Goal: Task Accomplishment & Management: Complete application form

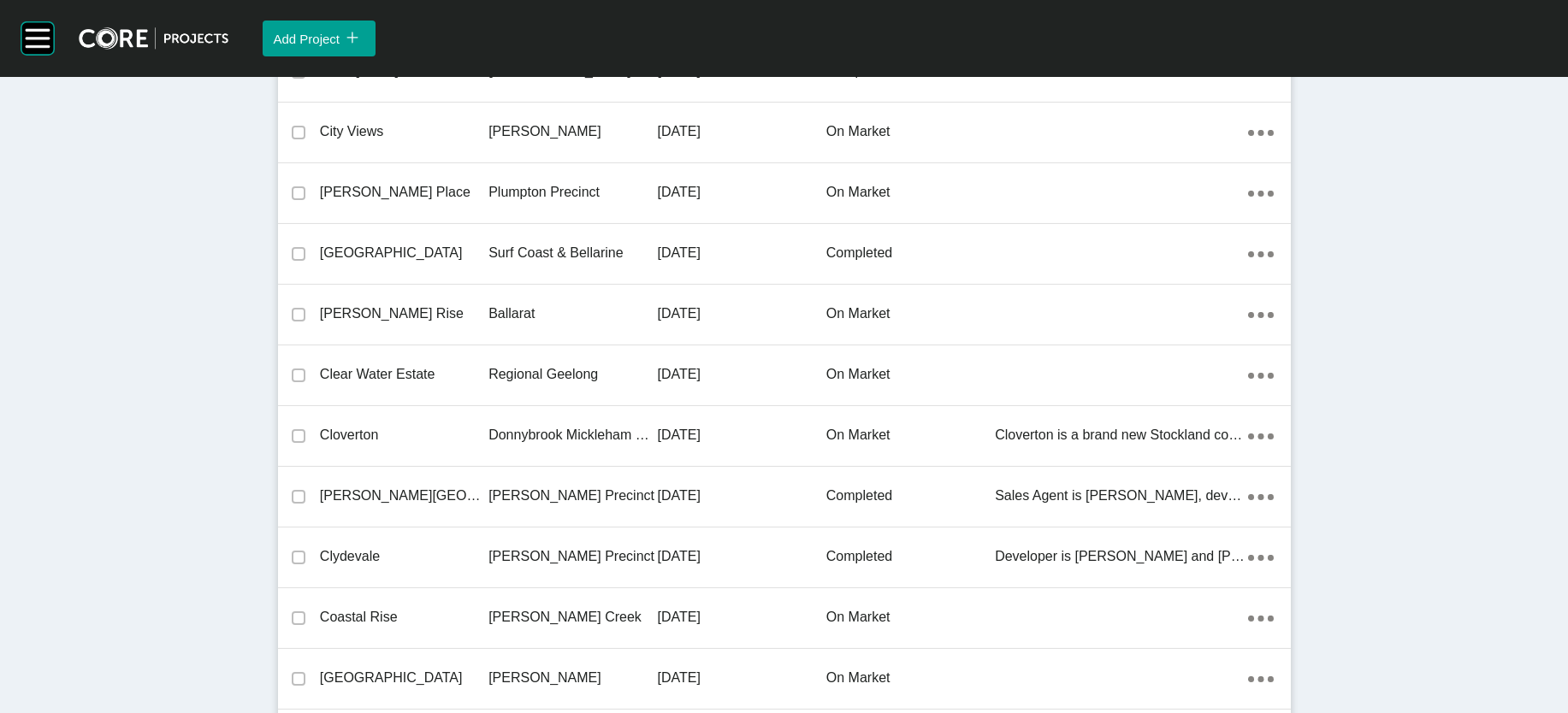
scroll to position [17470, 0]
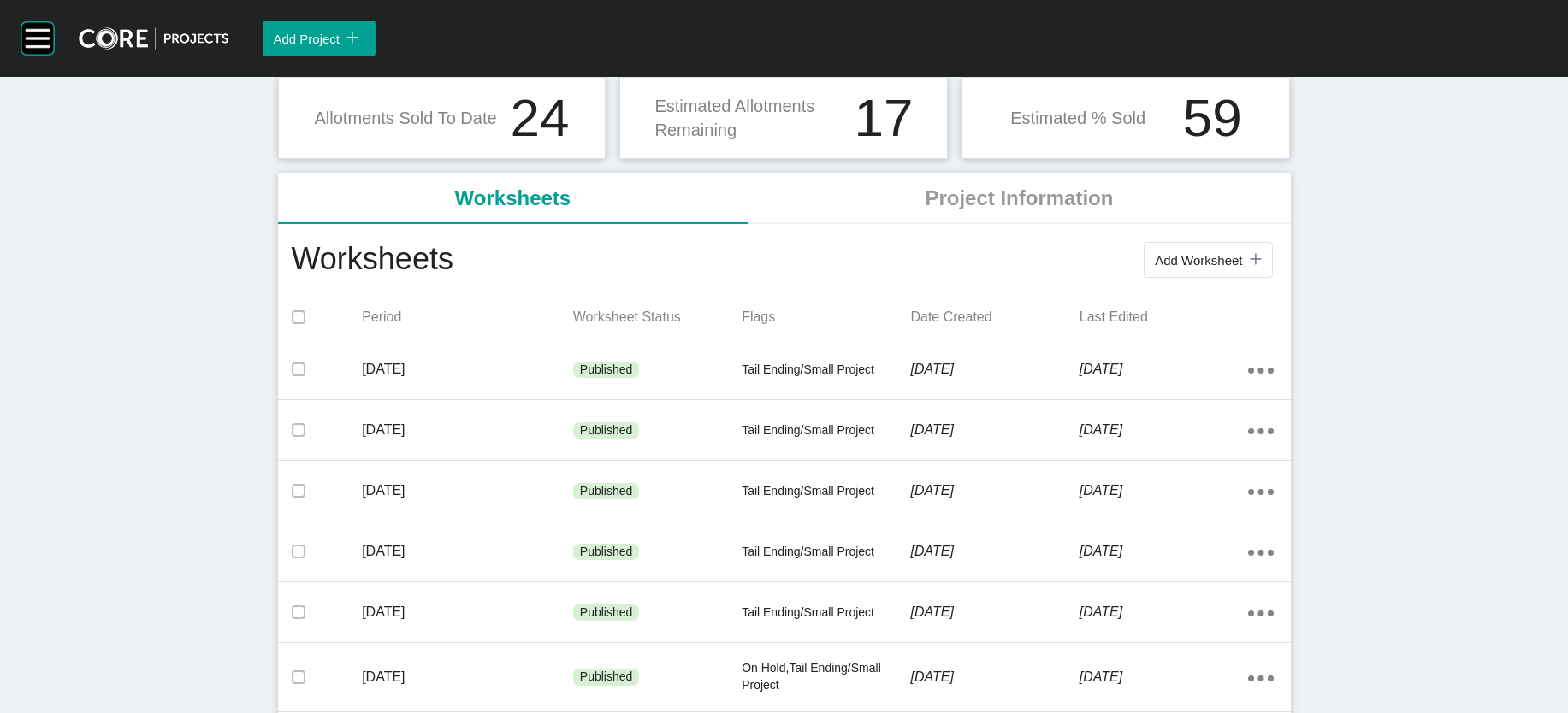
scroll to position [292, 0]
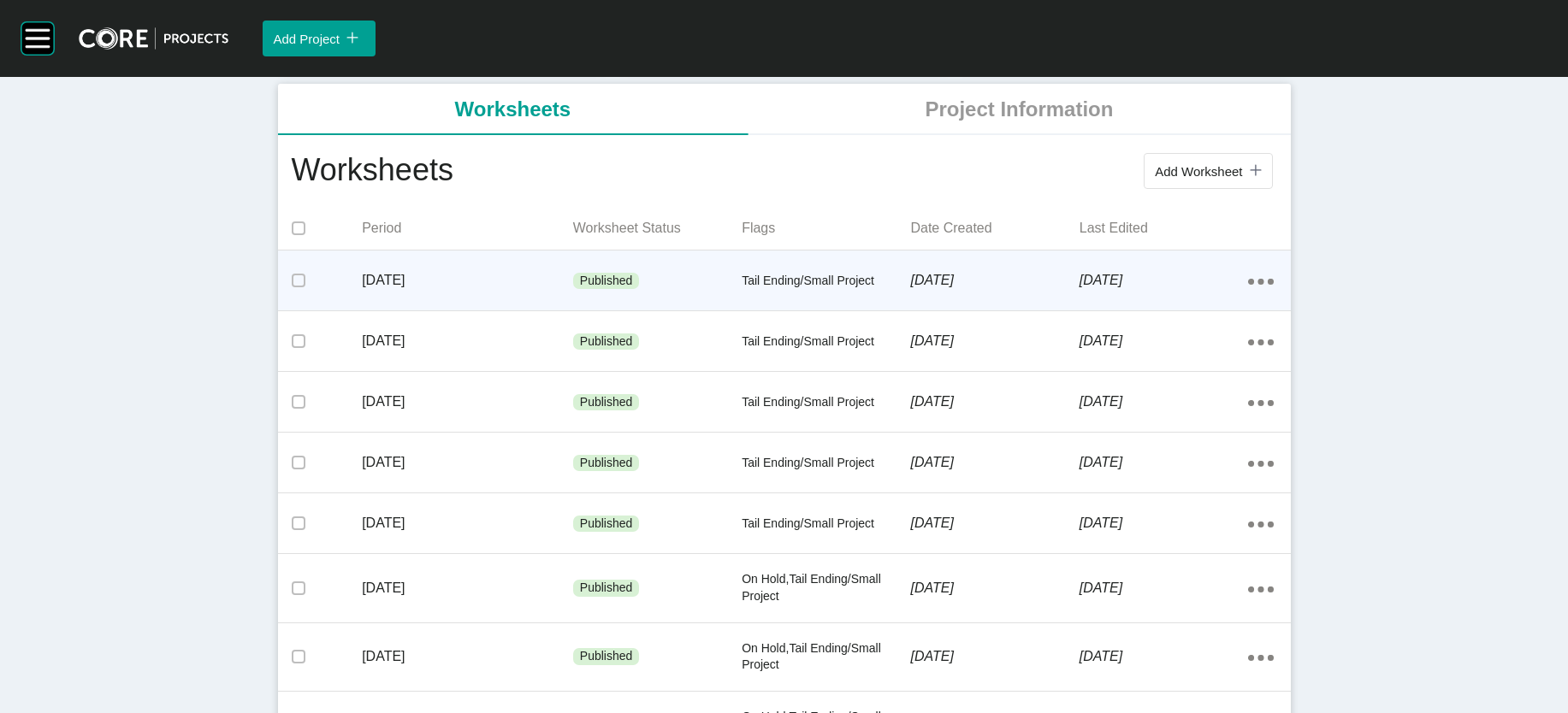
click at [818, 290] on p "Tail Ending/Small Project" at bounding box center [826, 281] width 169 height 17
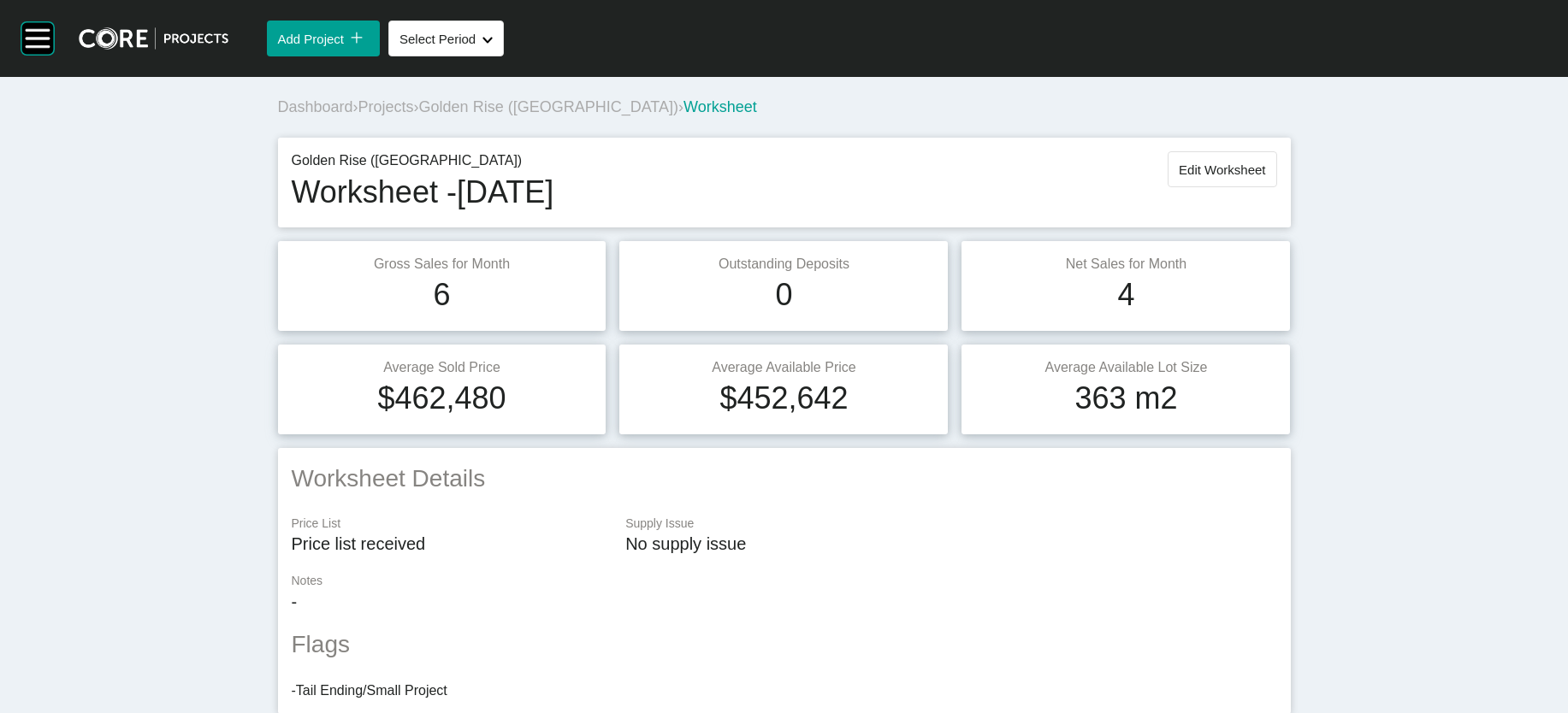
click at [358, 115] on span "Projects" at bounding box center [386, 107] width 56 height 17
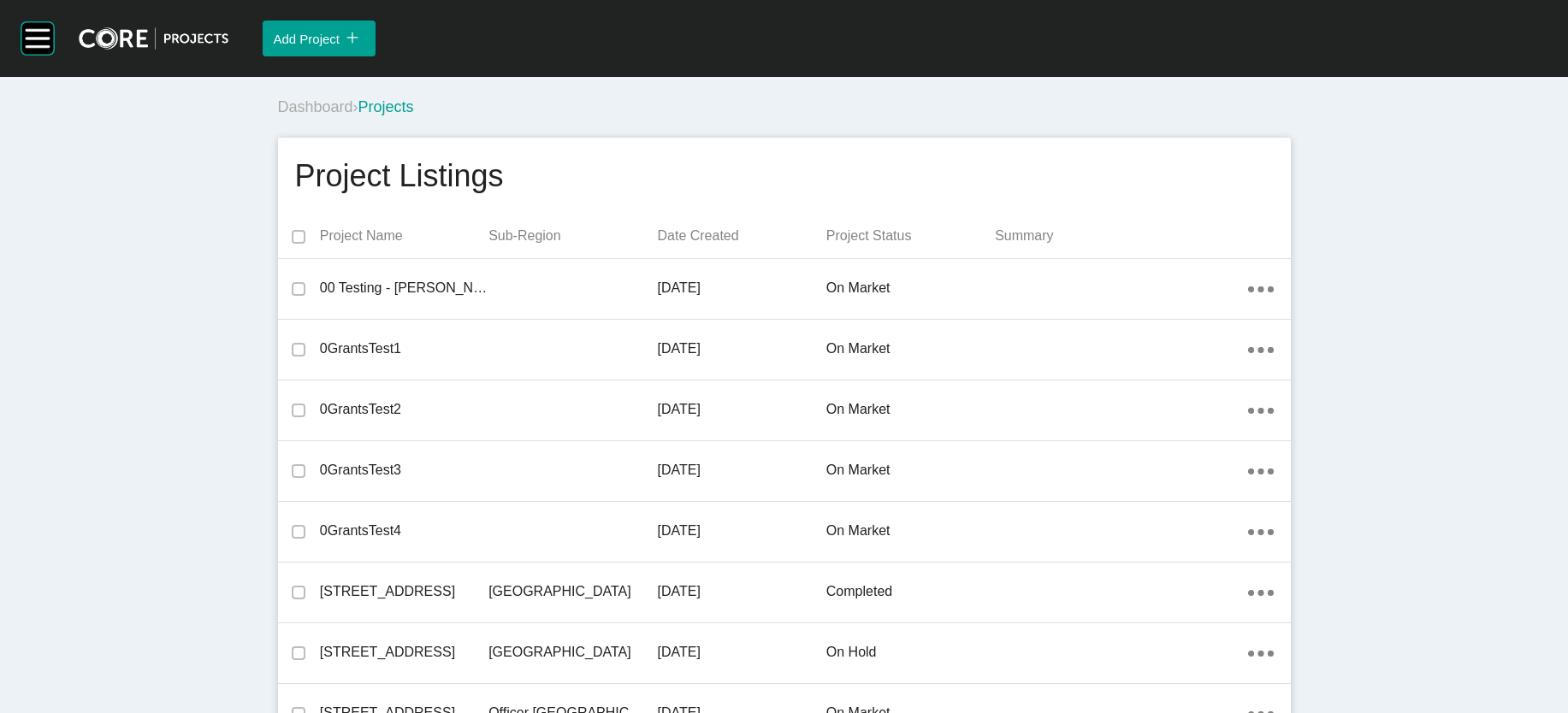
scroll to position [27602, 0]
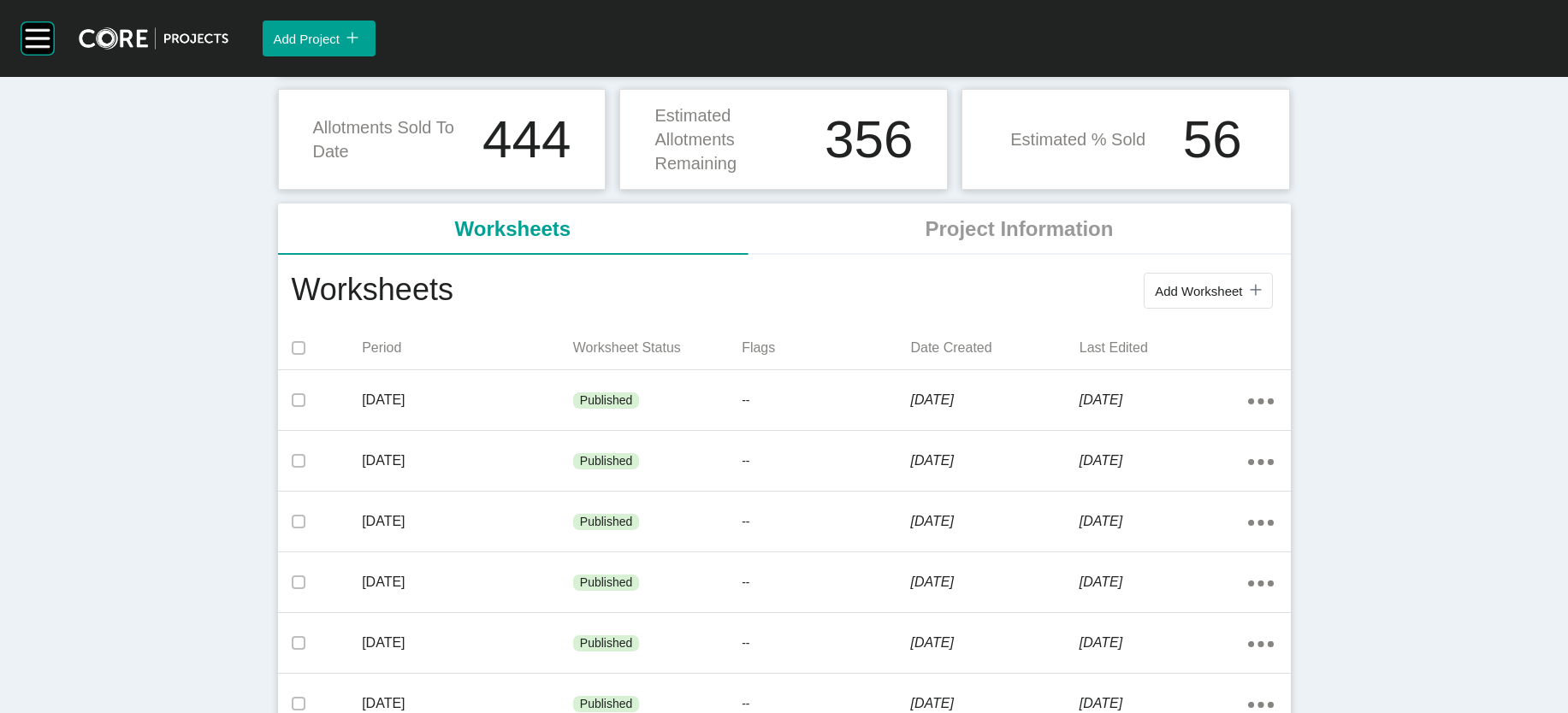
scroll to position [188, 0]
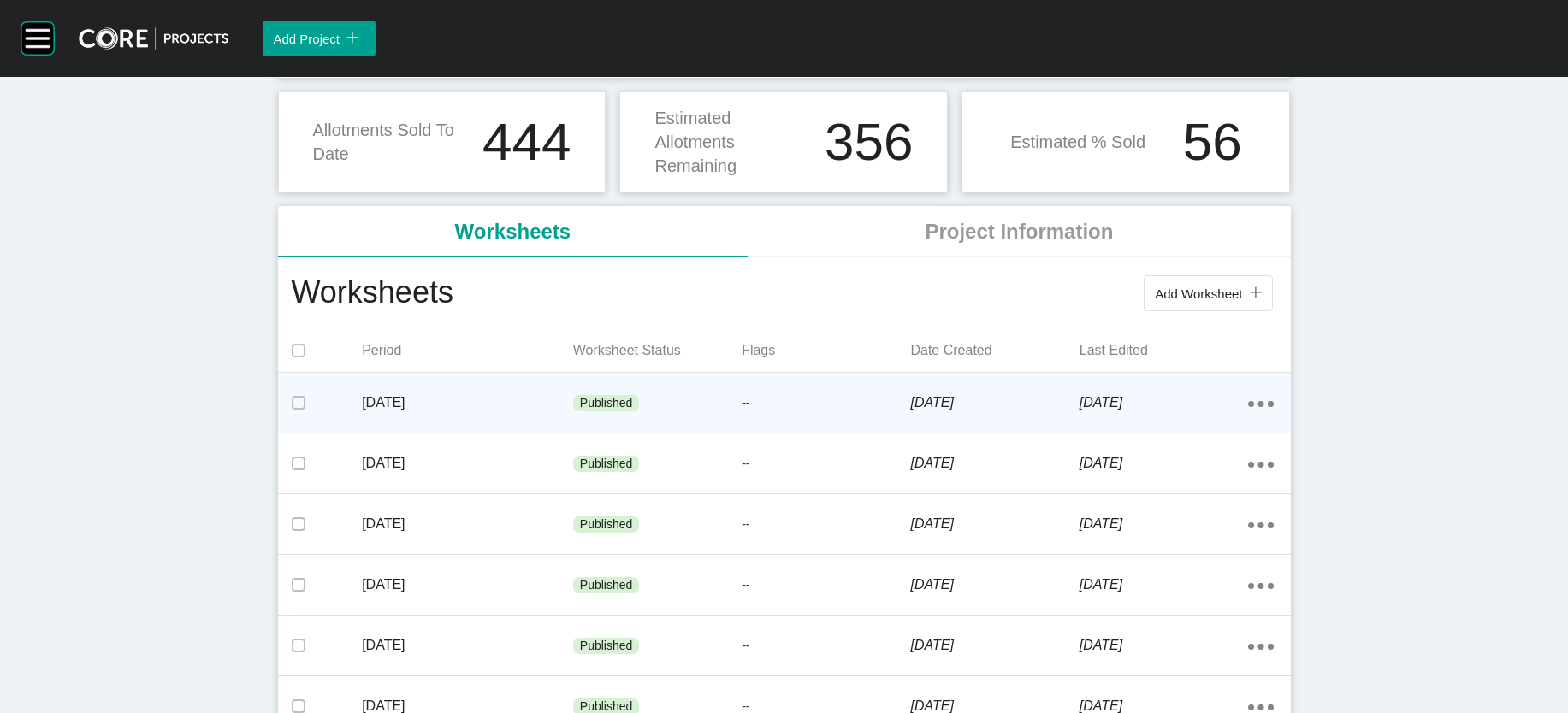
click at [361, 412] on p "[DATE]" at bounding box center [467, 403] width 212 height 19
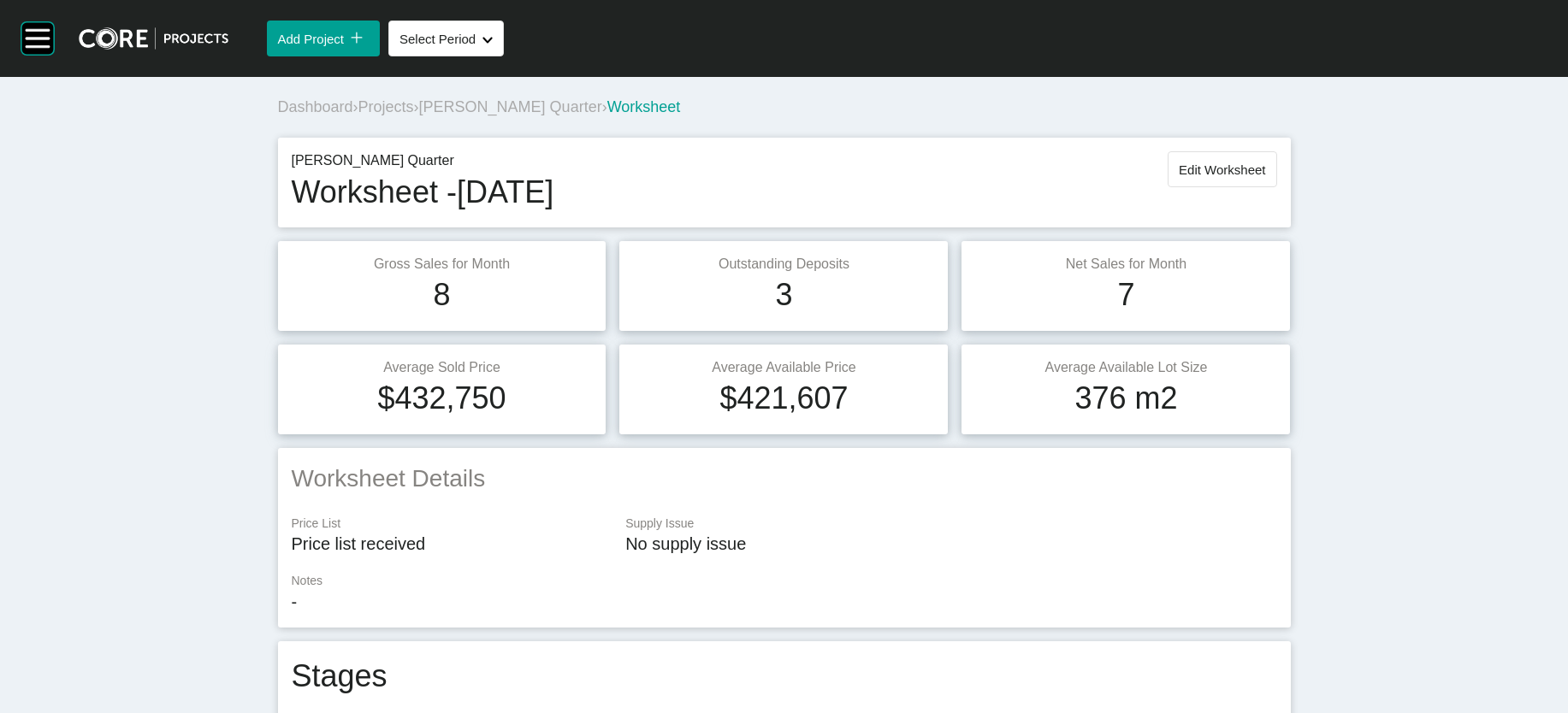
click at [358, 115] on span "Projects" at bounding box center [386, 107] width 56 height 17
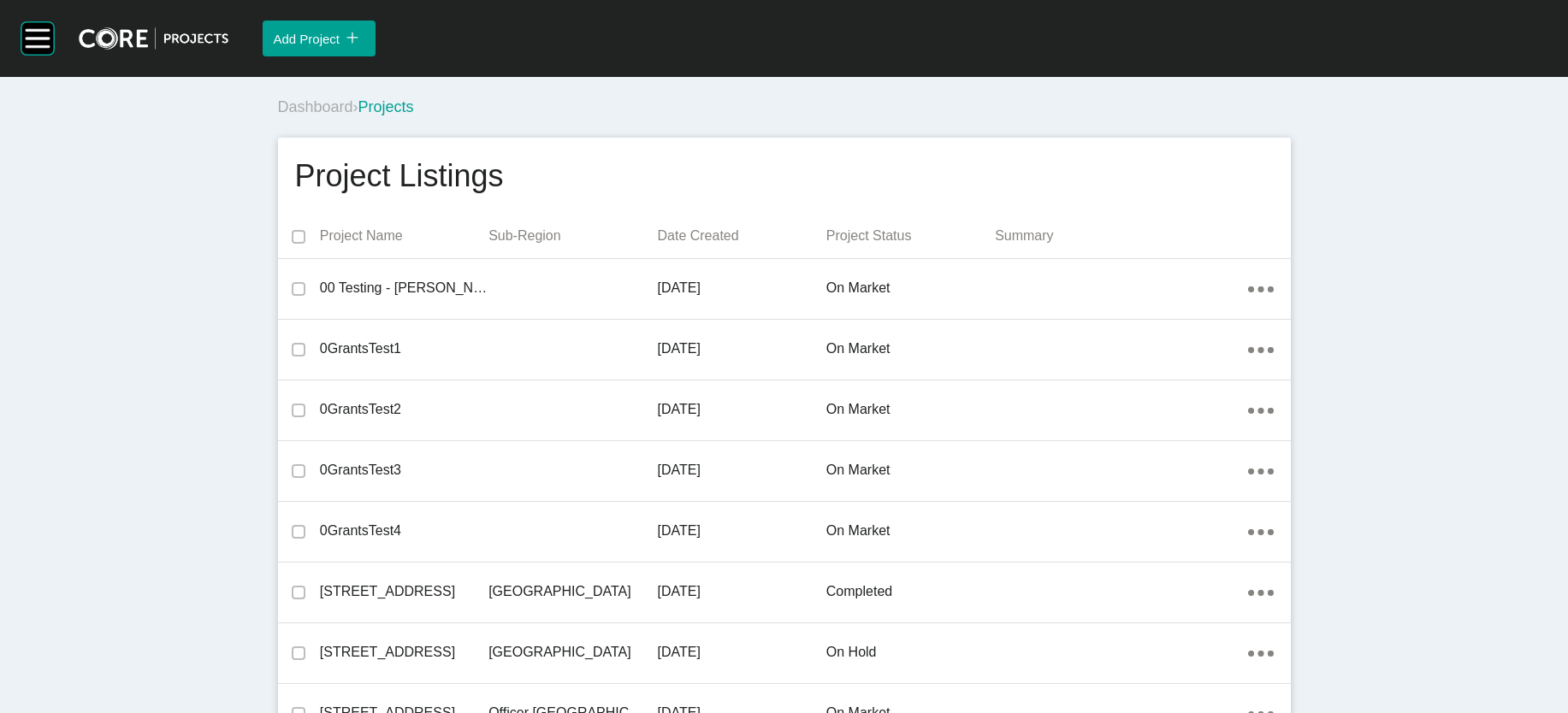
scroll to position [35693, 0]
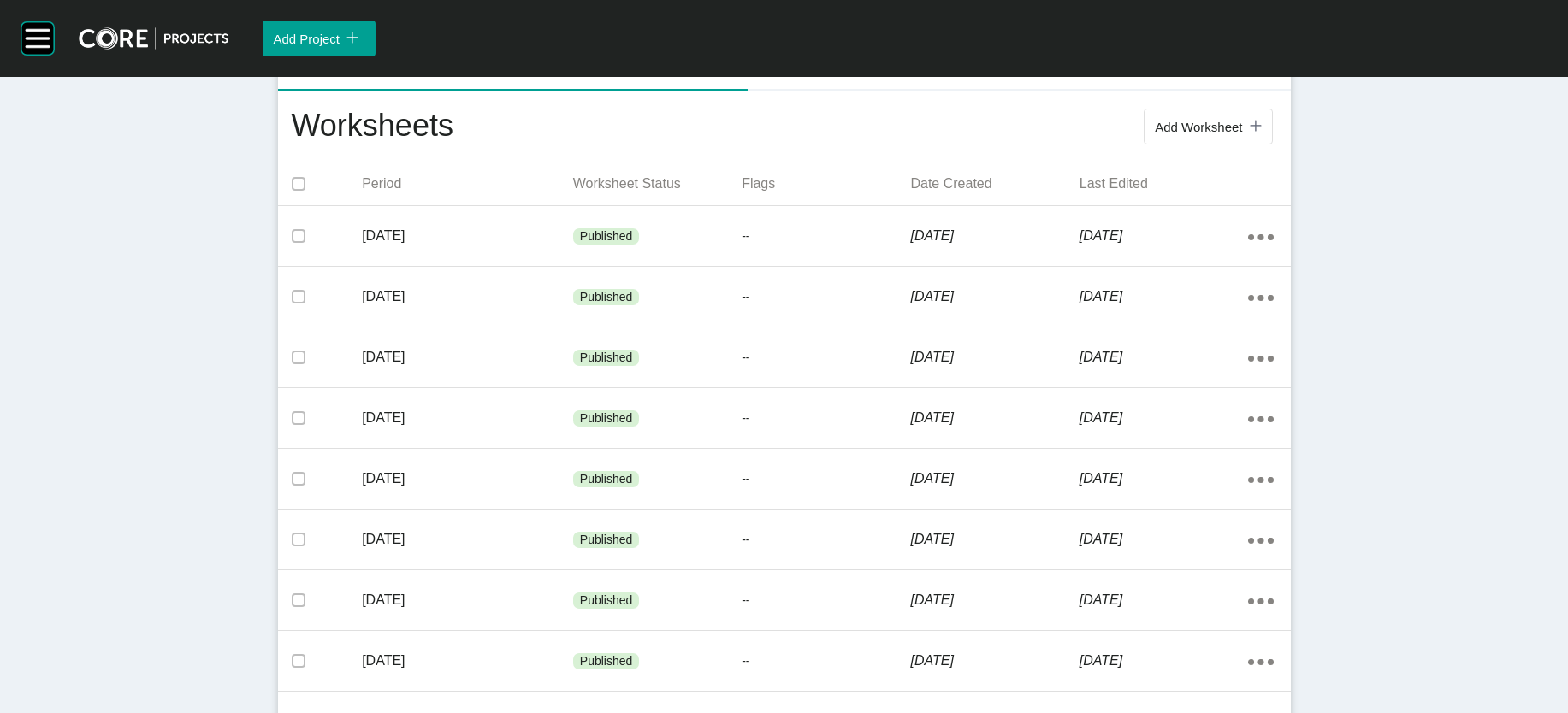
scroll to position [357, 0]
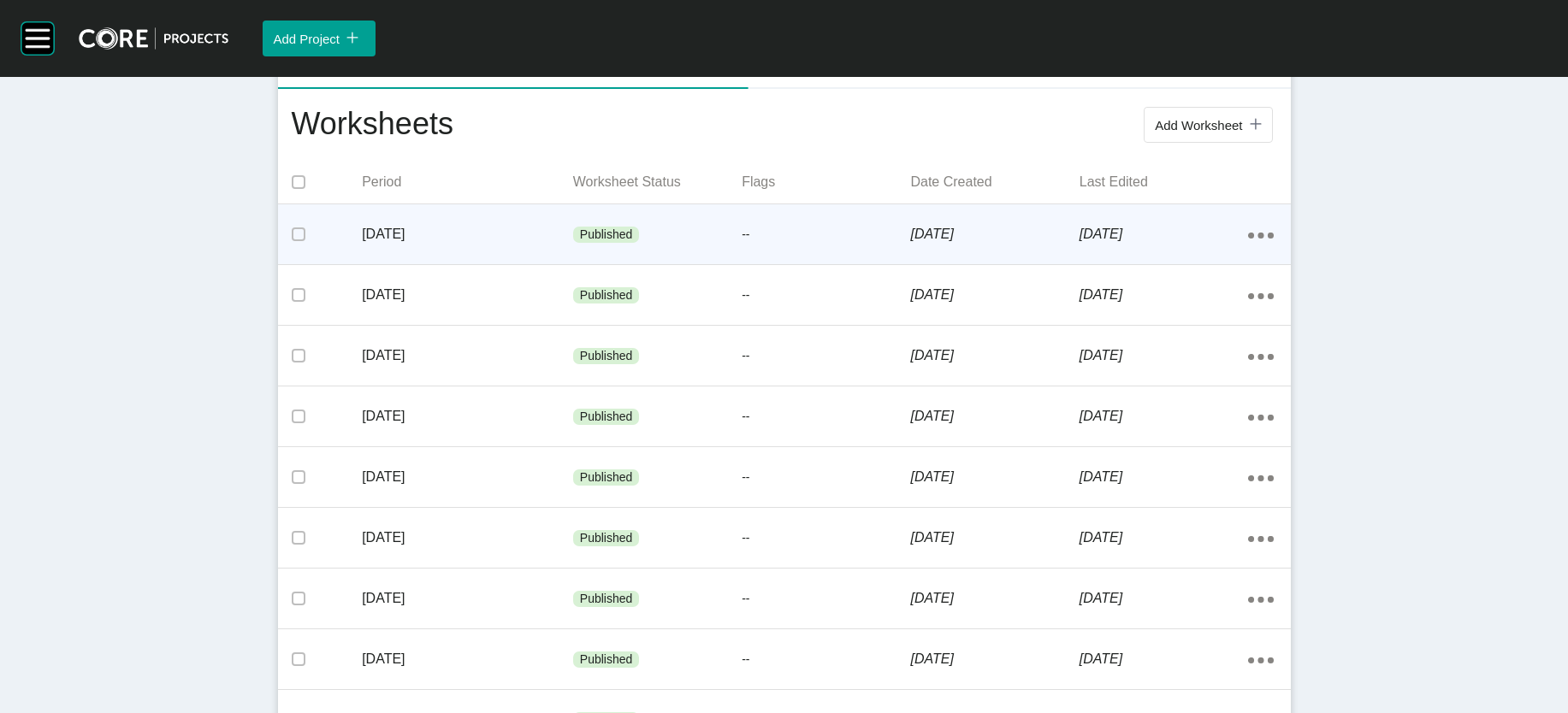
click at [396, 243] on p "[DATE]" at bounding box center [467, 234] width 212 height 19
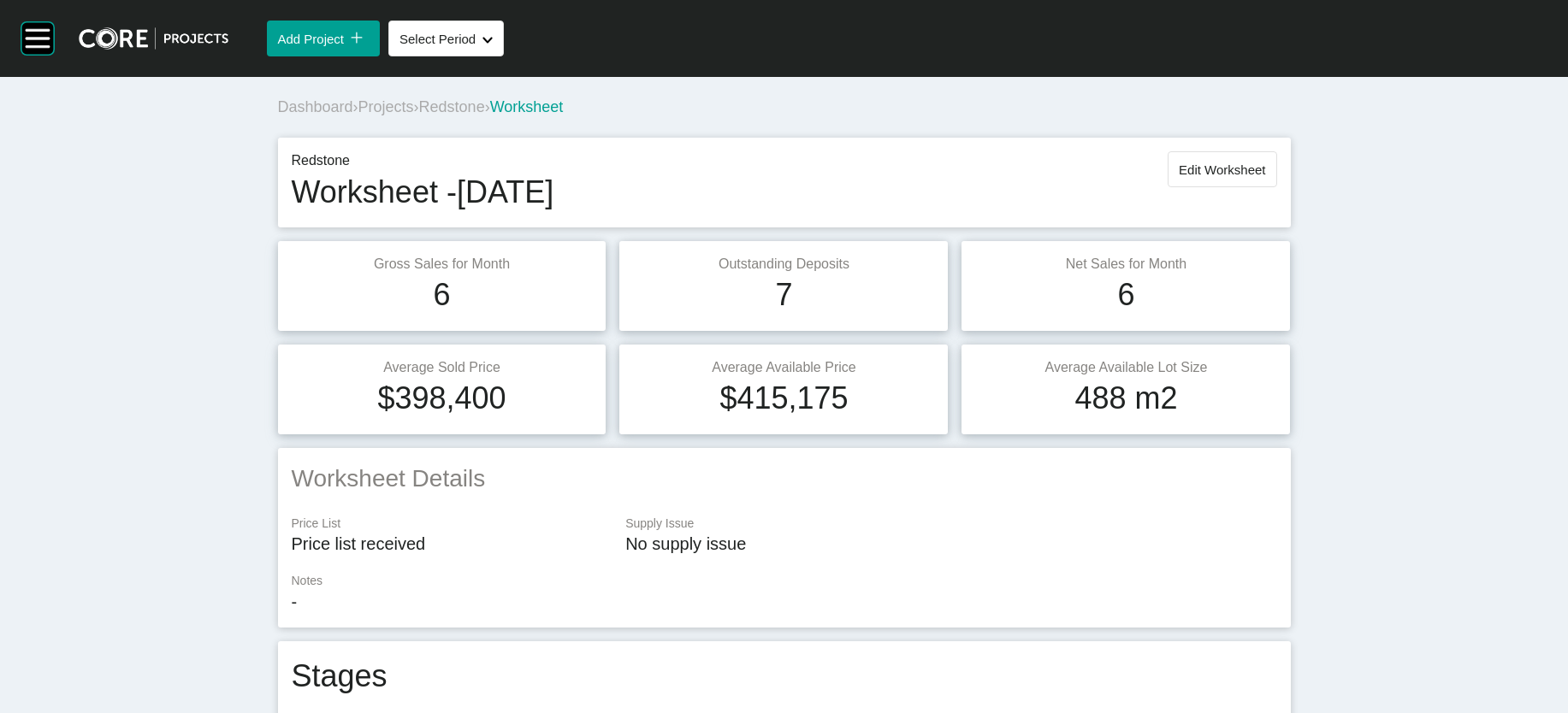
click at [419, 115] on span "Redstone" at bounding box center [452, 107] width 66 height 17
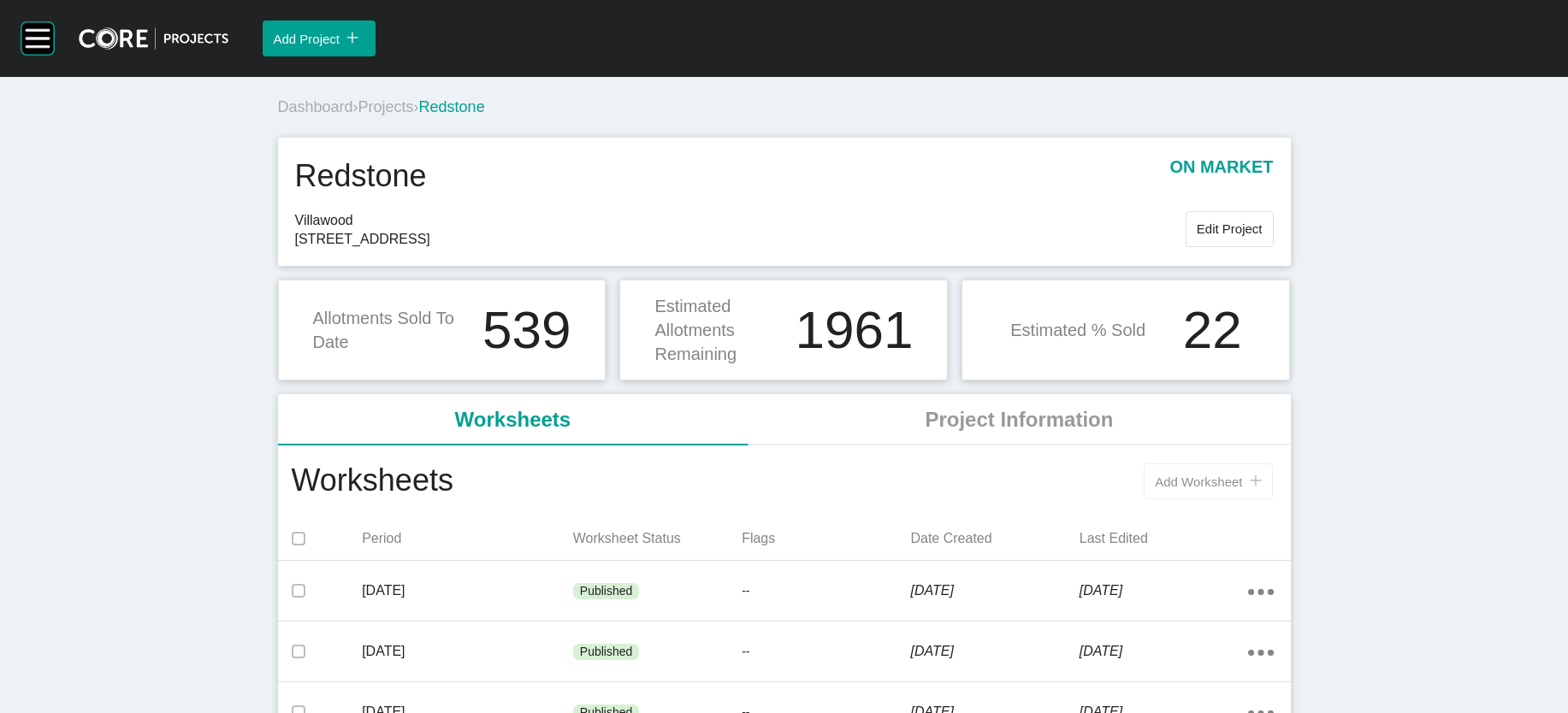
click at [976, 478] on span "Add Worksheet" at bounding box center [1198, 482] width 87 height 15
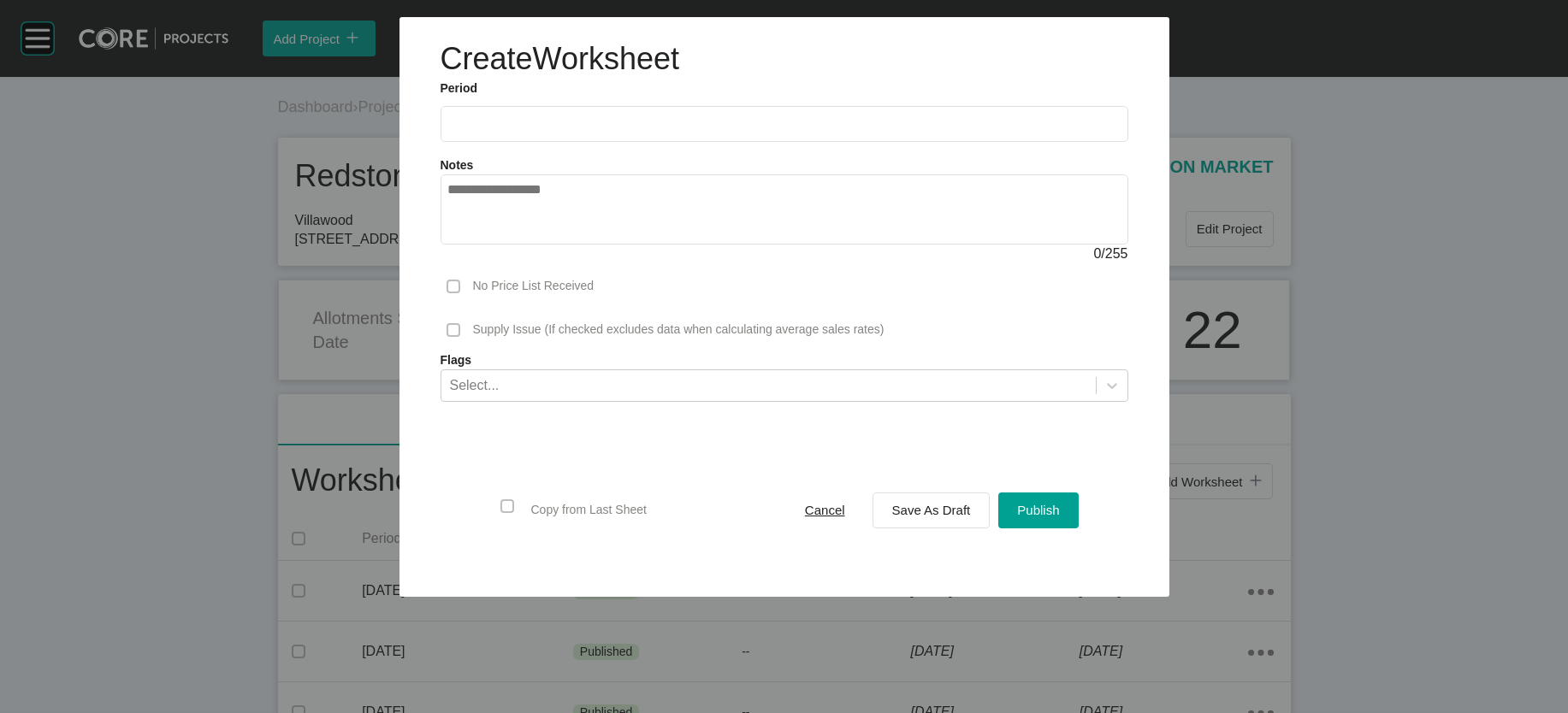
drag, startPoint x: 500, startPoint y: 168, endPoint x: 496, endPoint y: 151, distance: 17.5
click at [496, 142] on label at bounding box center [784, 124] width 688 height 36
click at [496, 131] on input "text" at bounding box center [784, 123] width 672 height 15
click at [502, 263] on li "Aug" at bounding box center [530, 249] width 58 height 29
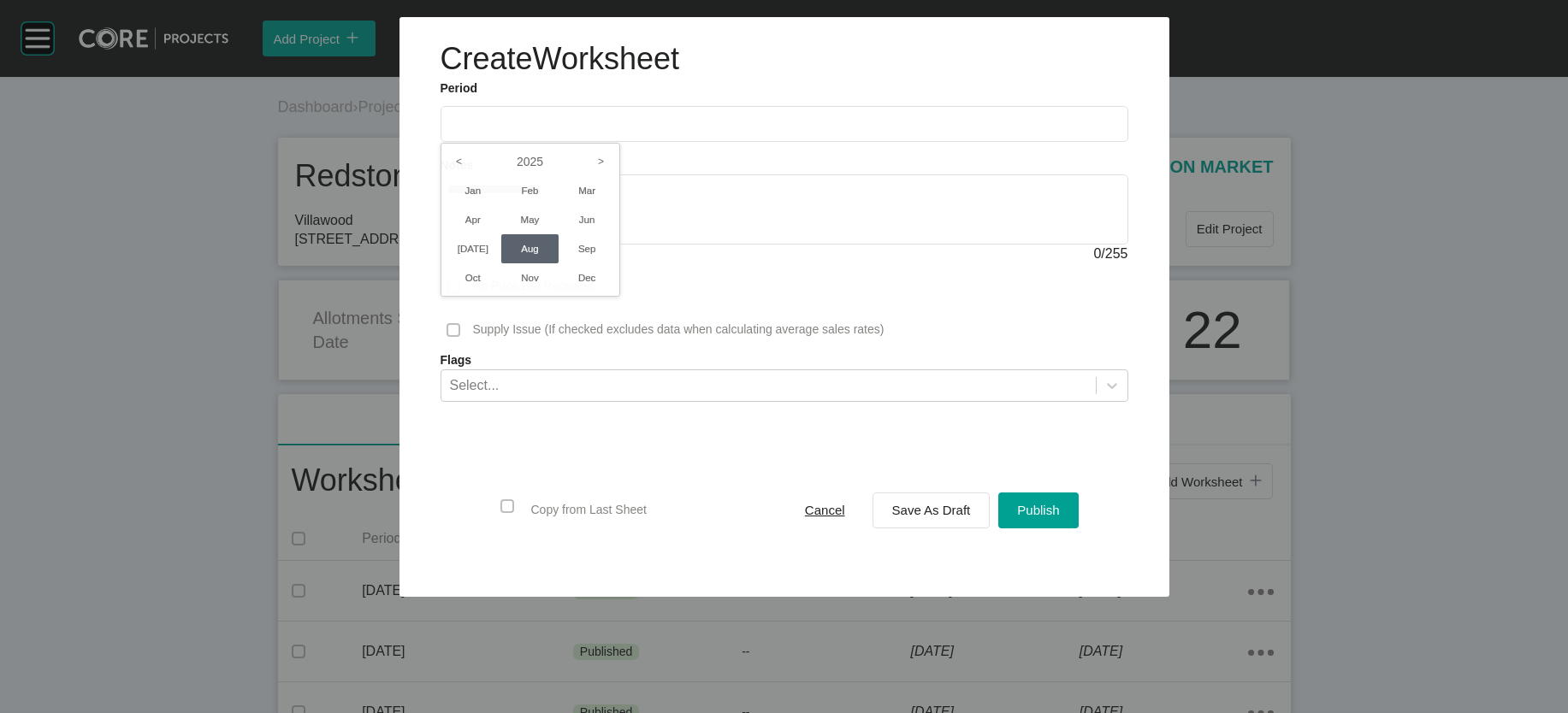
type input "**********"
click at [971, 478] on span "Save As Draft" at bounding box center [931, 509] width 78 height 15
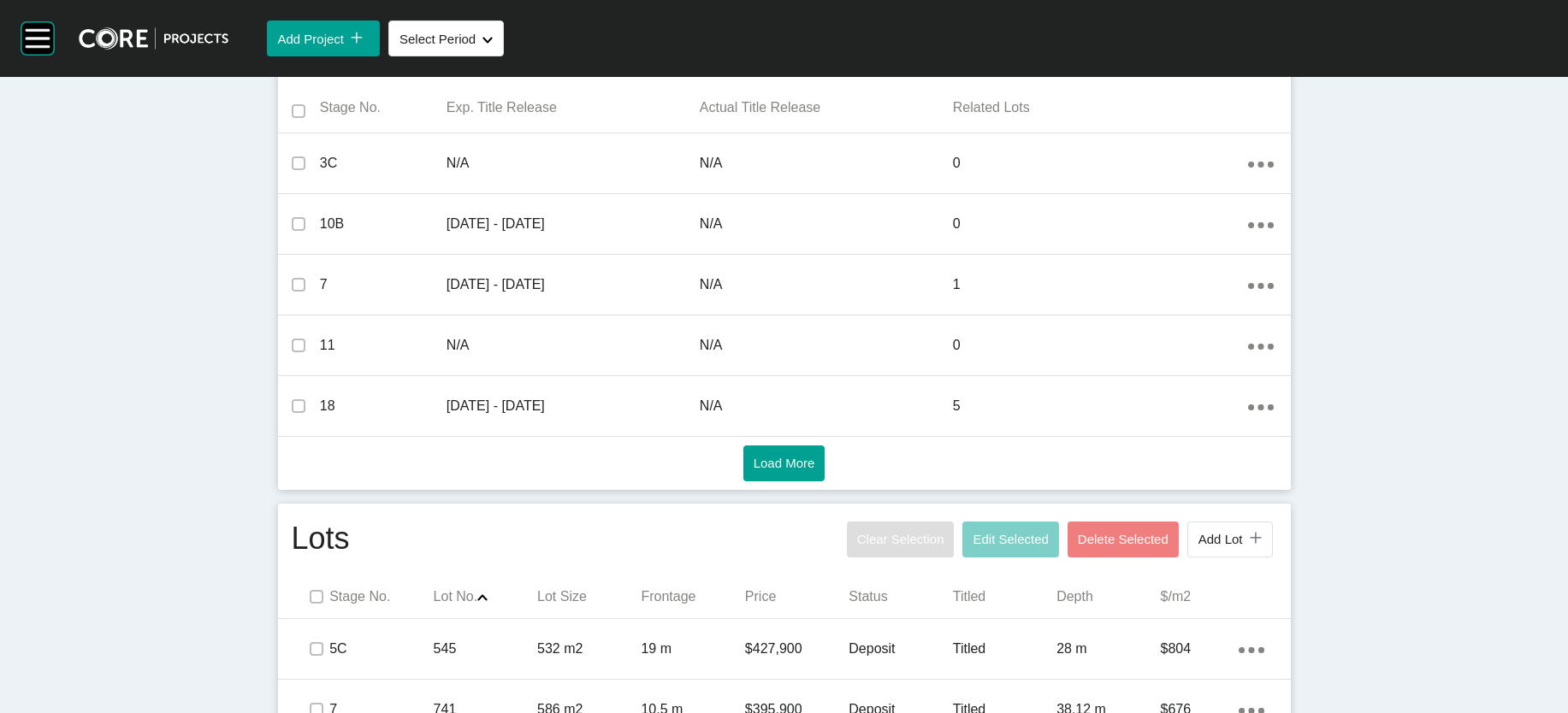
scroll to position [1246, 0]
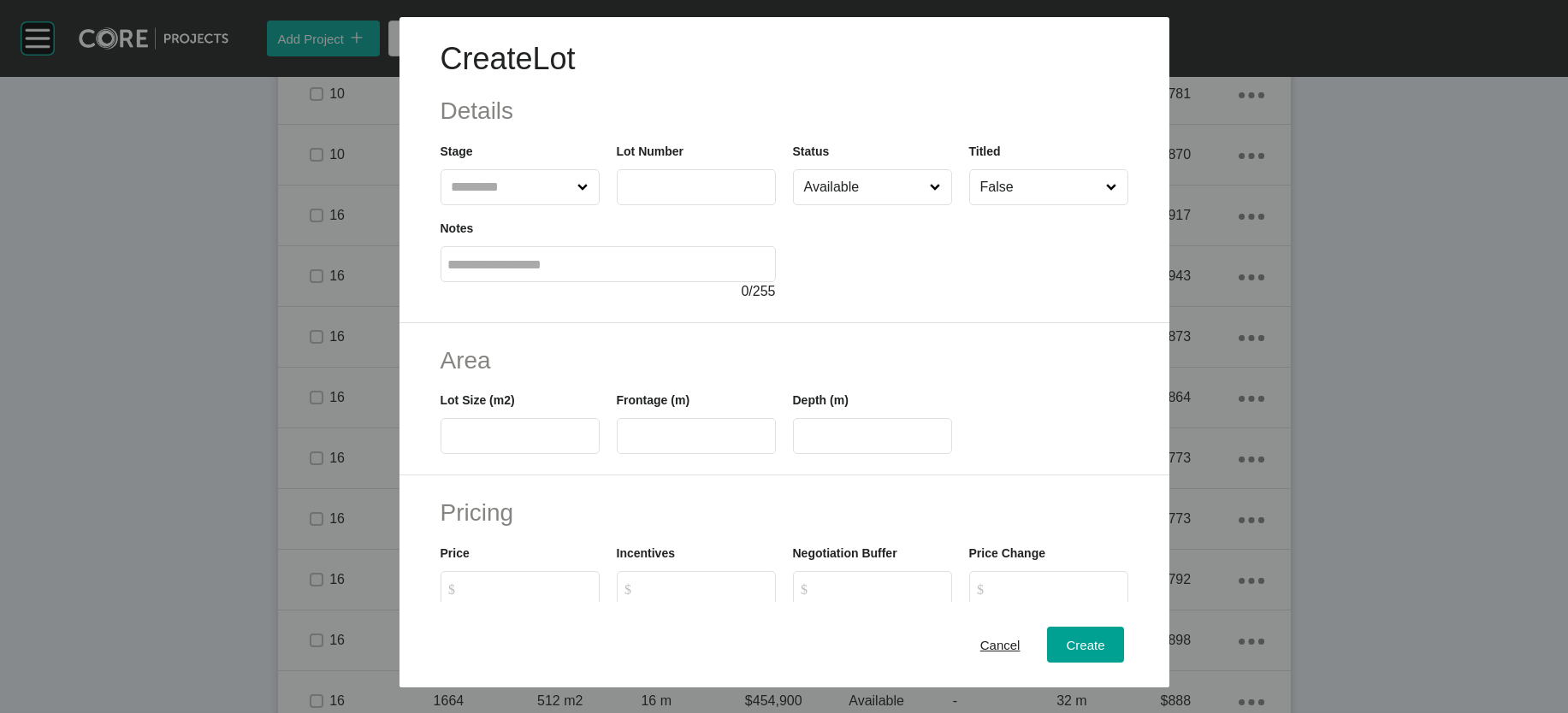
click at [574, 205] on span at bounding box center [583, 187] width 18 height 34
click at [521, 205] on input "text" at bounding box center [511, 187] width 127 height 34
type input "**"
click at [625, 194] on input "text" at bounding box center [696, 187] width 144 height 15
type input "****"
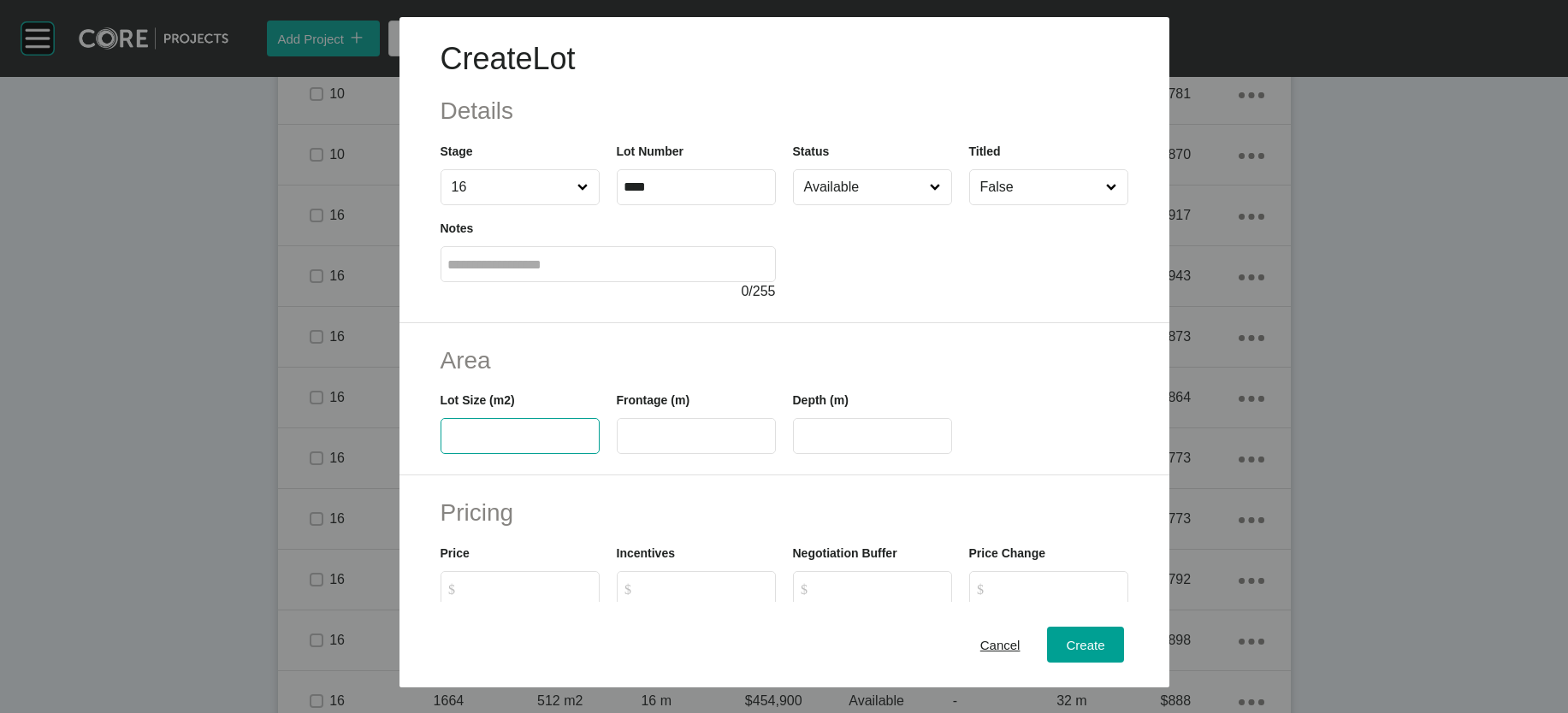
click at [489, 444] on input "text" at bounding box center [520, 436] width 144 height 15
type input "***"
click at [687, 444] on input "text" at bounding box center [696, 436] width 144 height 15
type input "**"
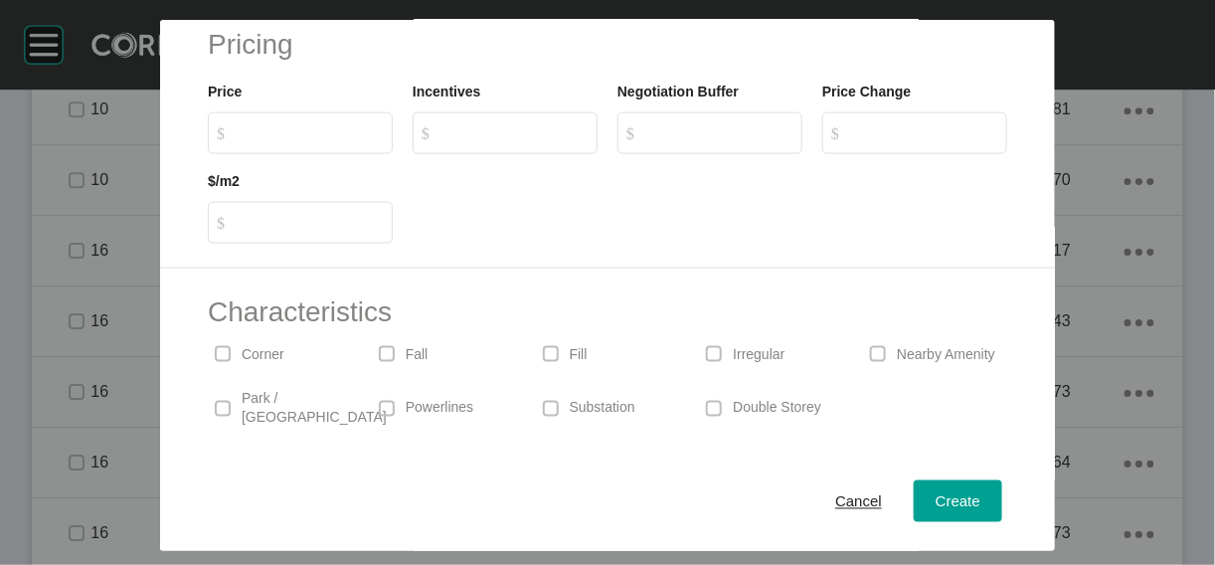
scroll to position [567, 0]
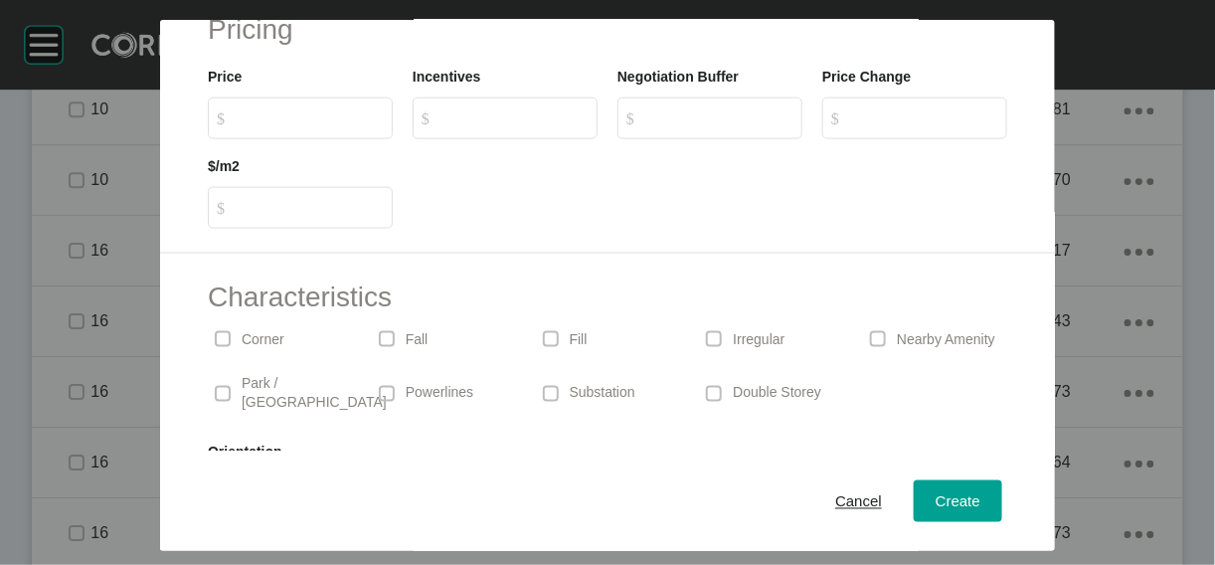
click at [236, 126] on input "$ Created with Sketch. $" at bounding box center [310, 117] width 148 height 17
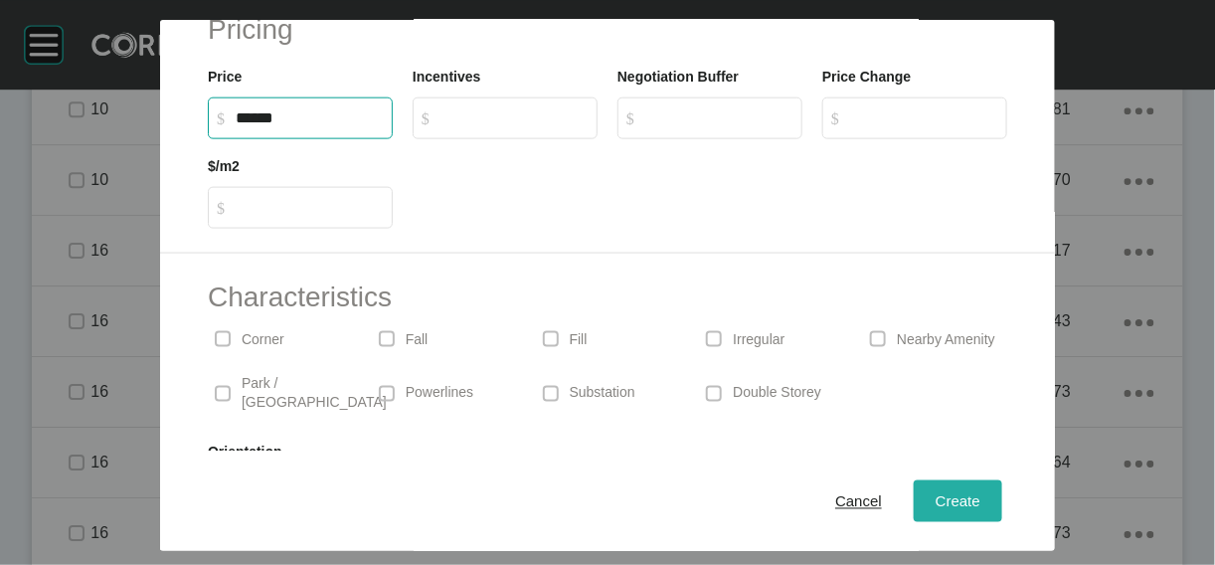
type input "*******"
type input "*"
type input "***"
click at [980, 492] on span "Create" at bounding box center [957, 500] width 45 height 17
type input "*"
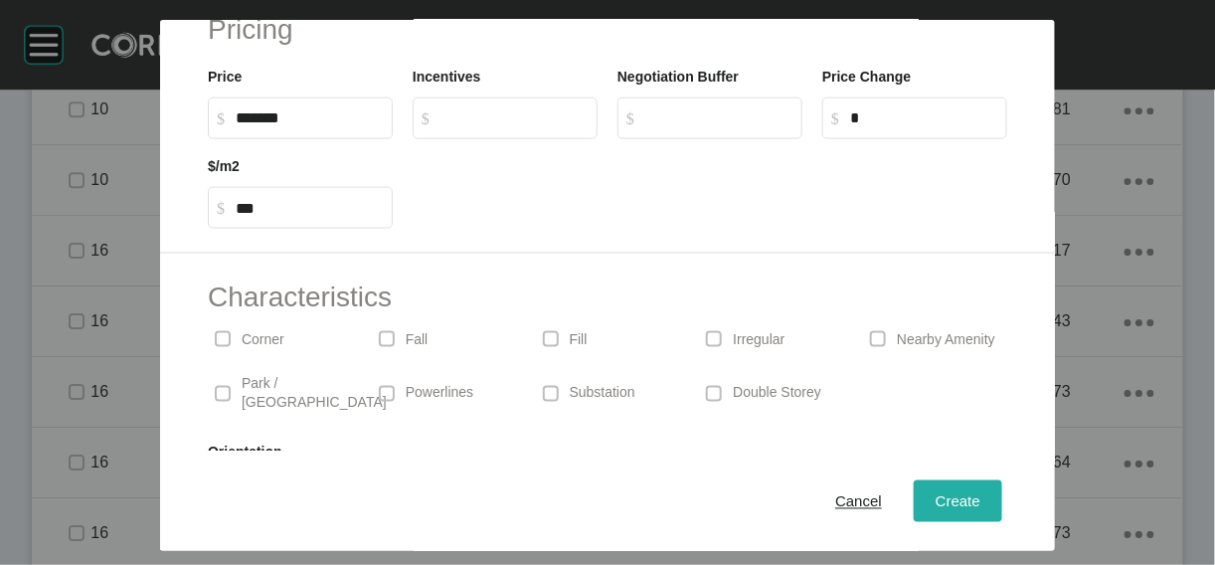
type input "*"
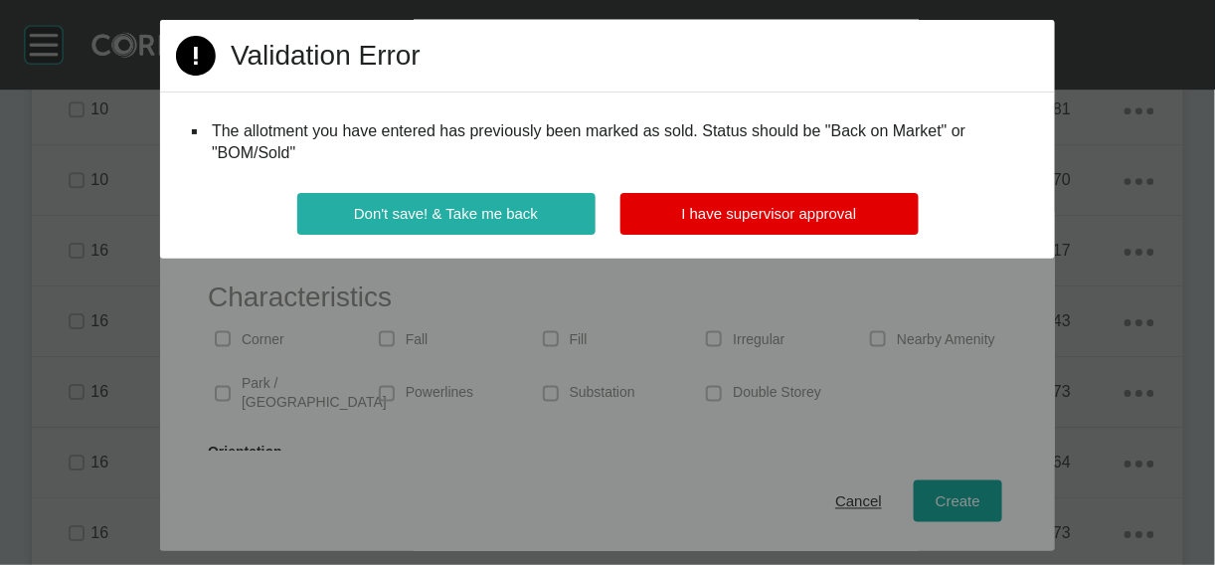
click at [537, 222] on span "Don't save! & Take me back" at bounding box center [446, 213] width 184 height 17
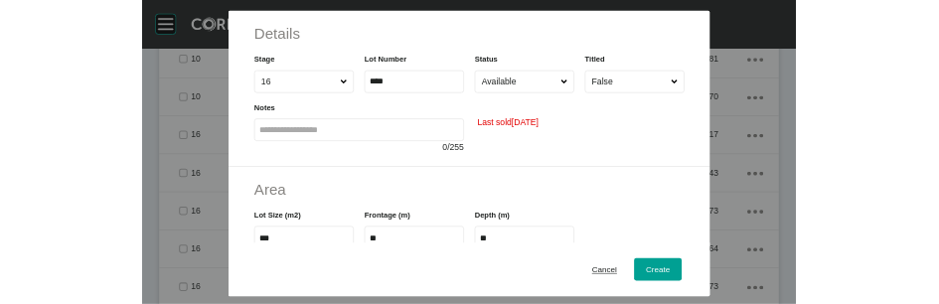
scroll to position [0, 0]
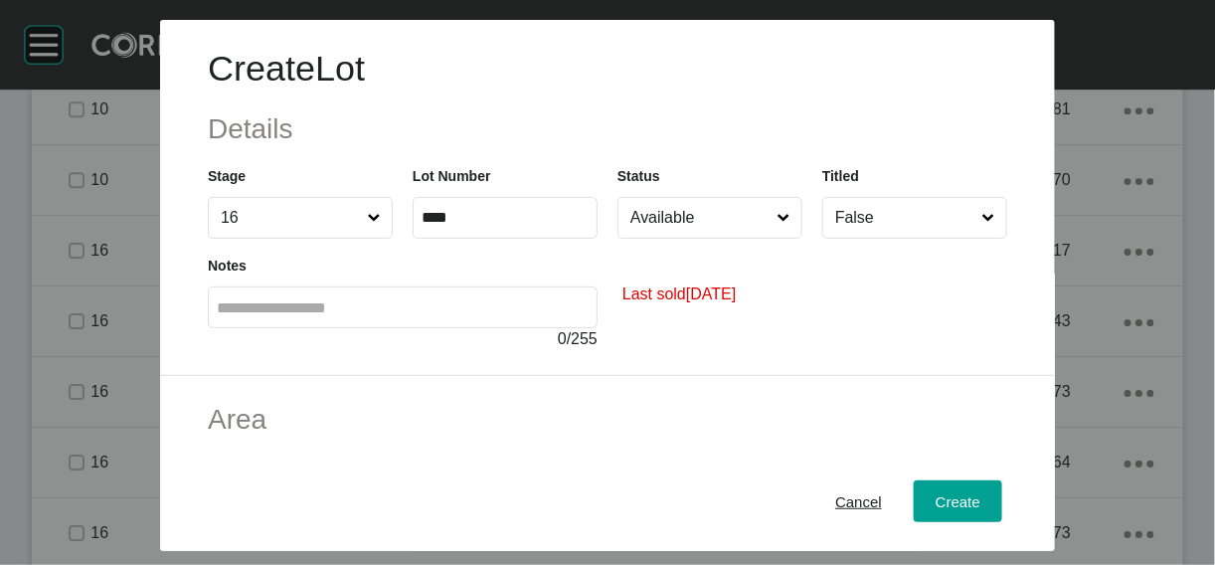
click at [740, 238] on input "Available" at bounding box center [699, 218] width 147 height 40
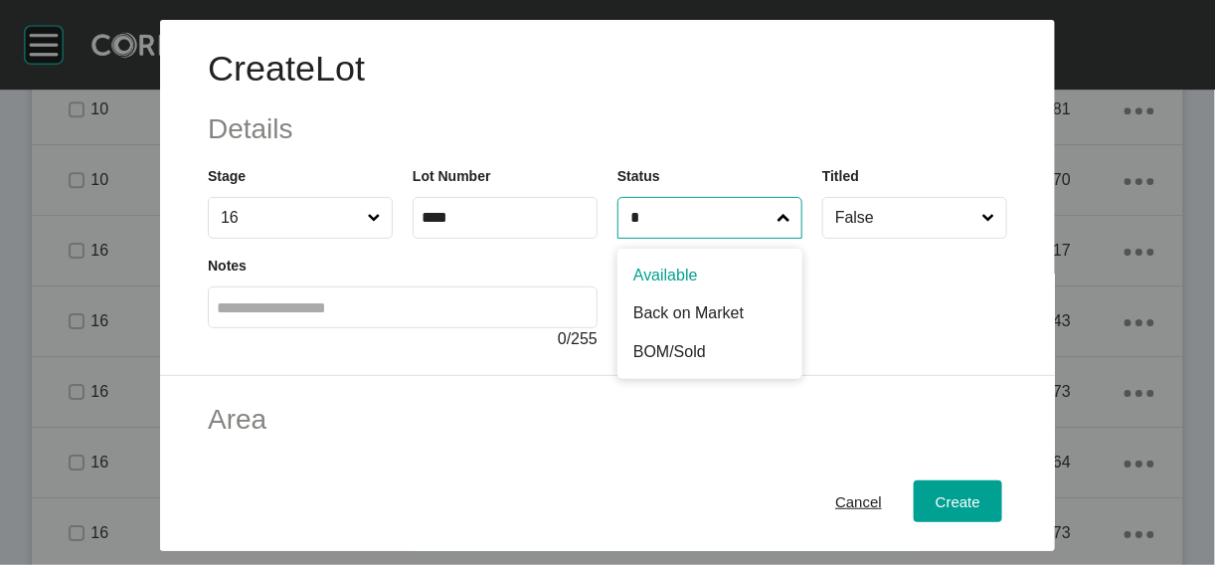
type input "*"
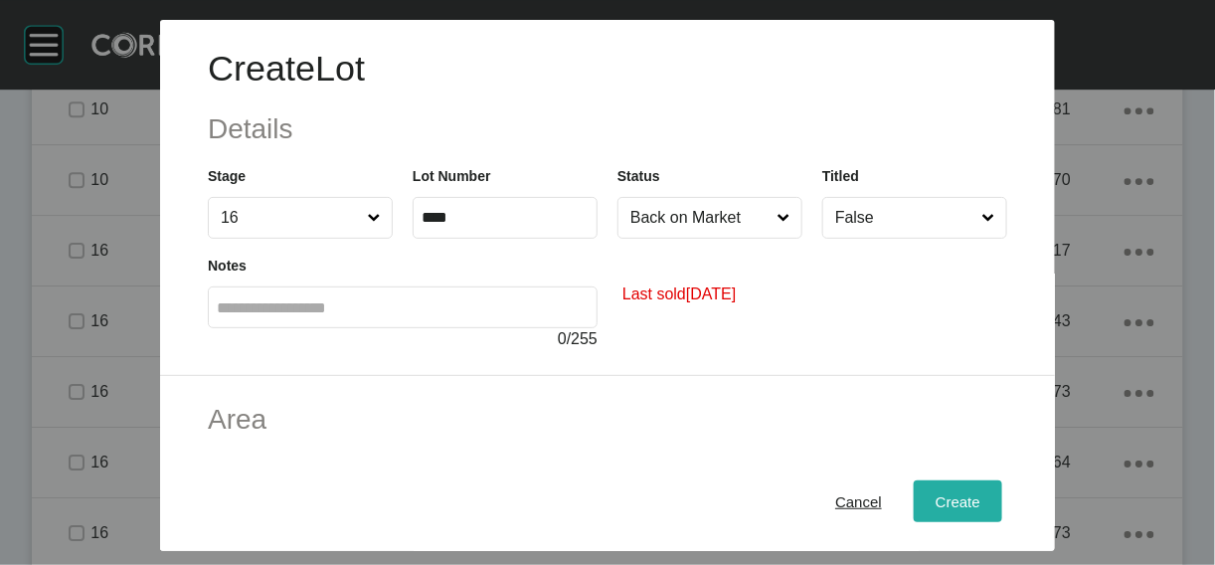
click at [985, 487] on div "Create" at bounding box center [957, 500] width 55 height 27
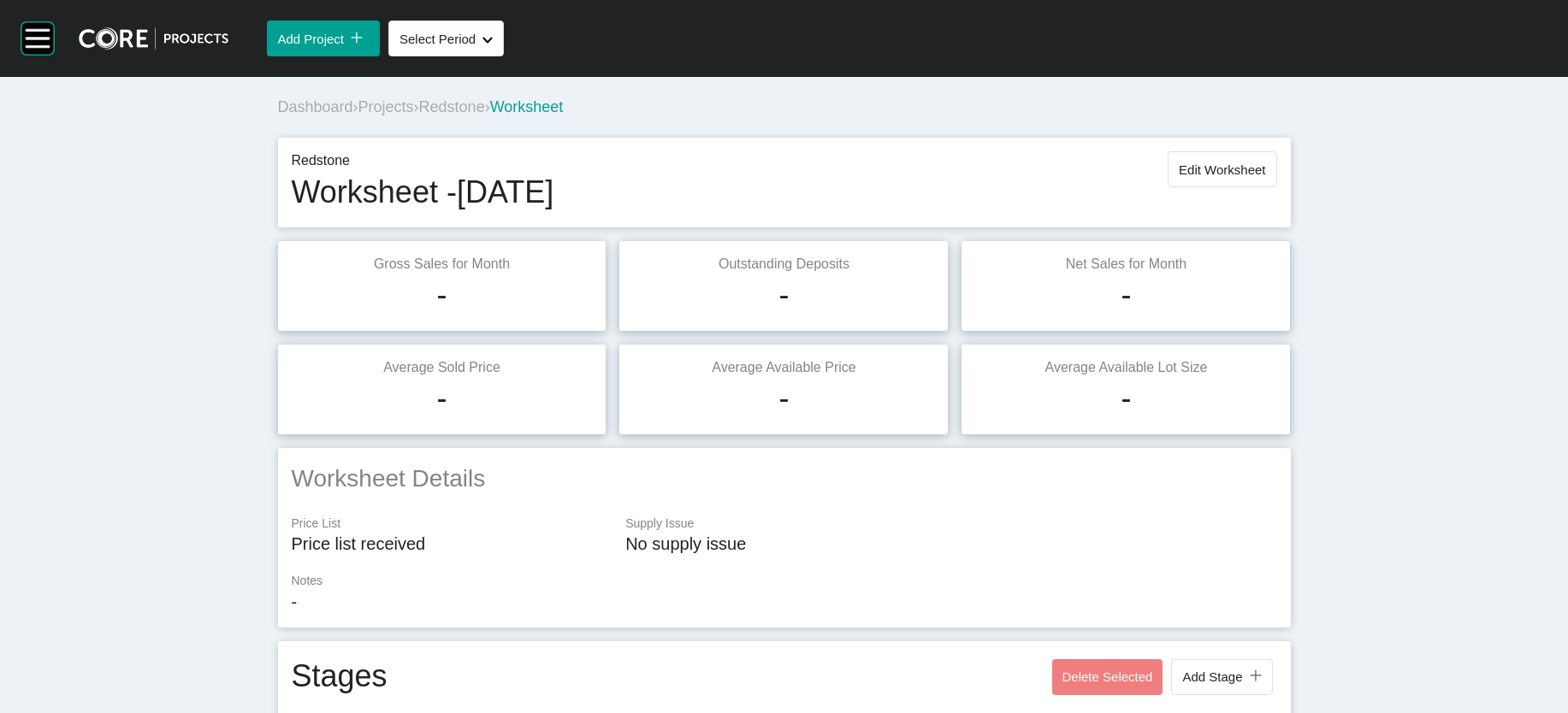
click at [358, 115] on span "Projects" at bounding box center [386, 107] width 56 height 17
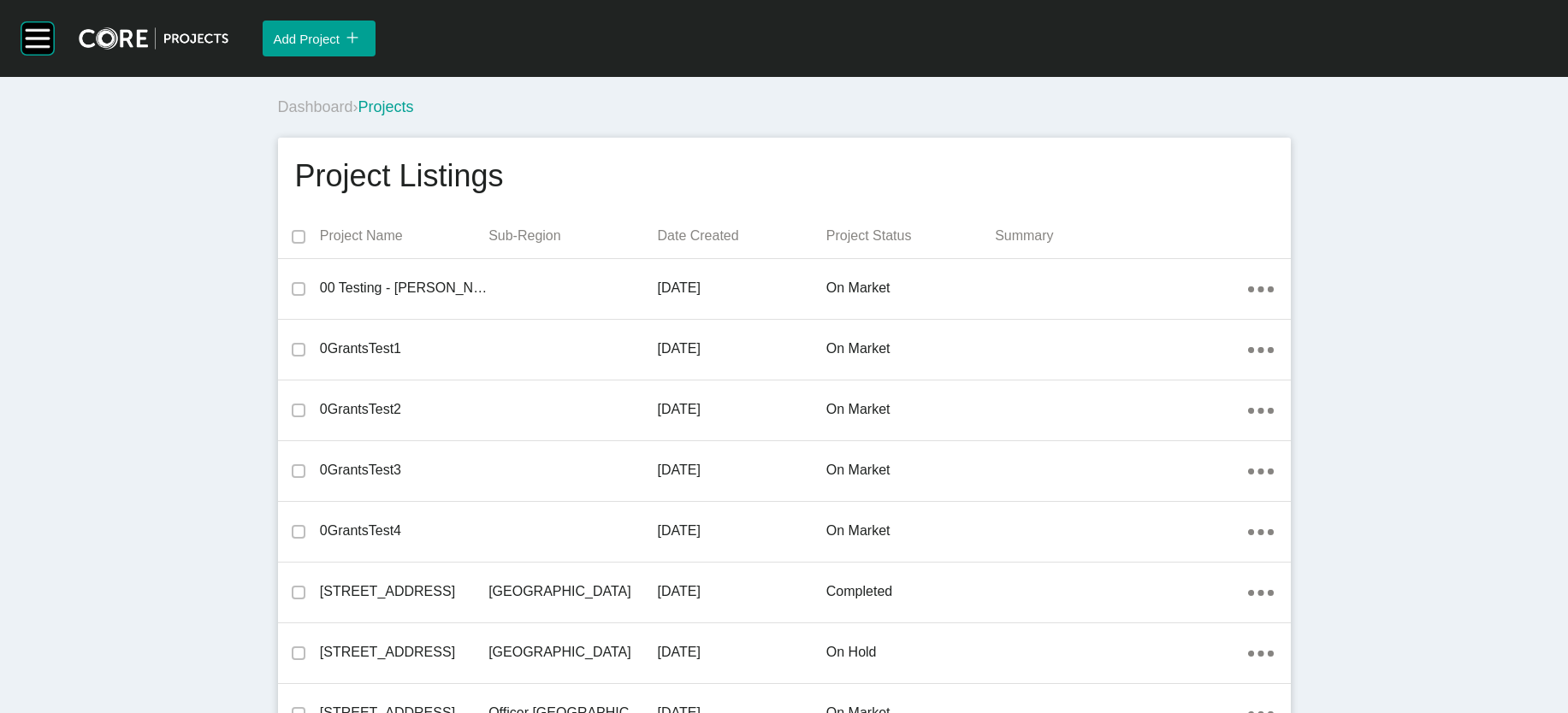
scroll to position [26921, 0]
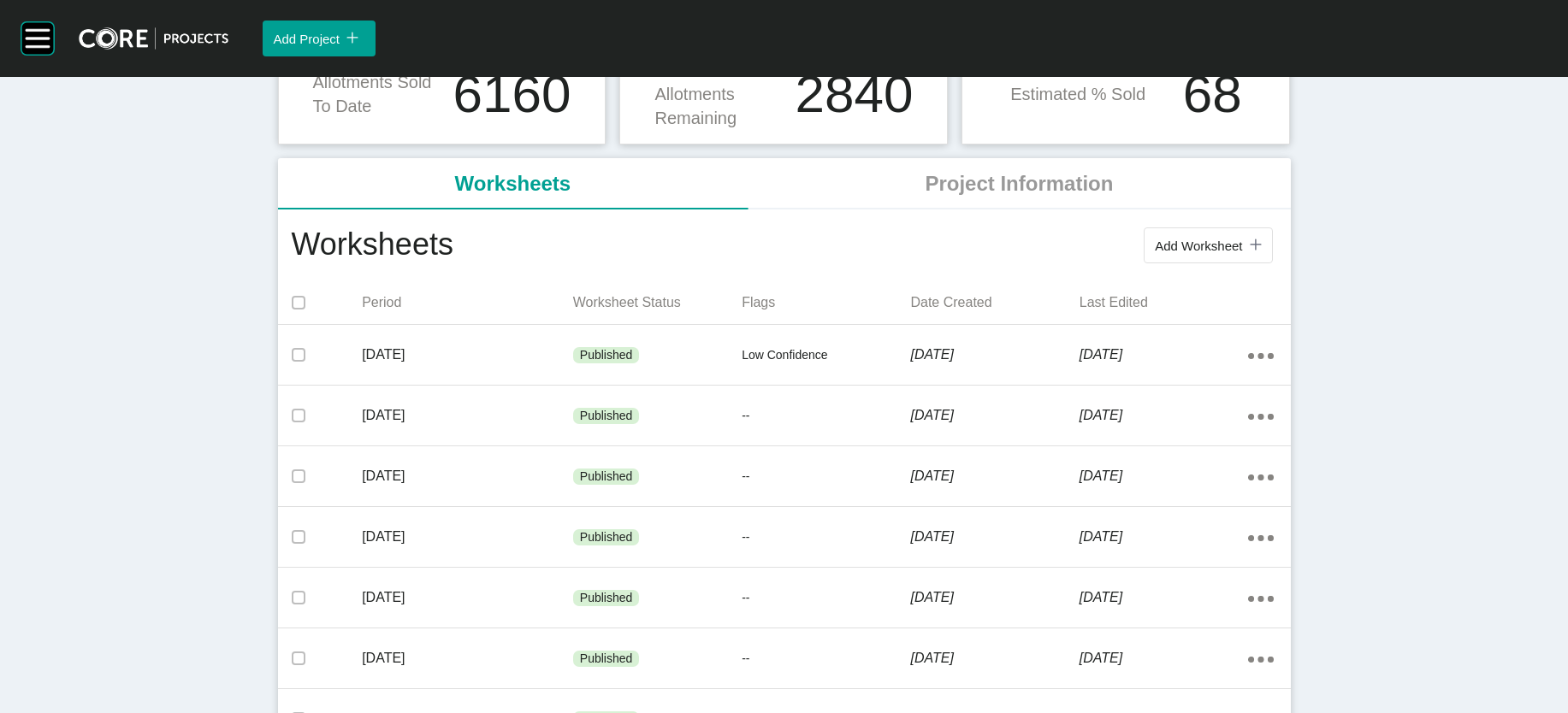
scroll to position [260, 0]
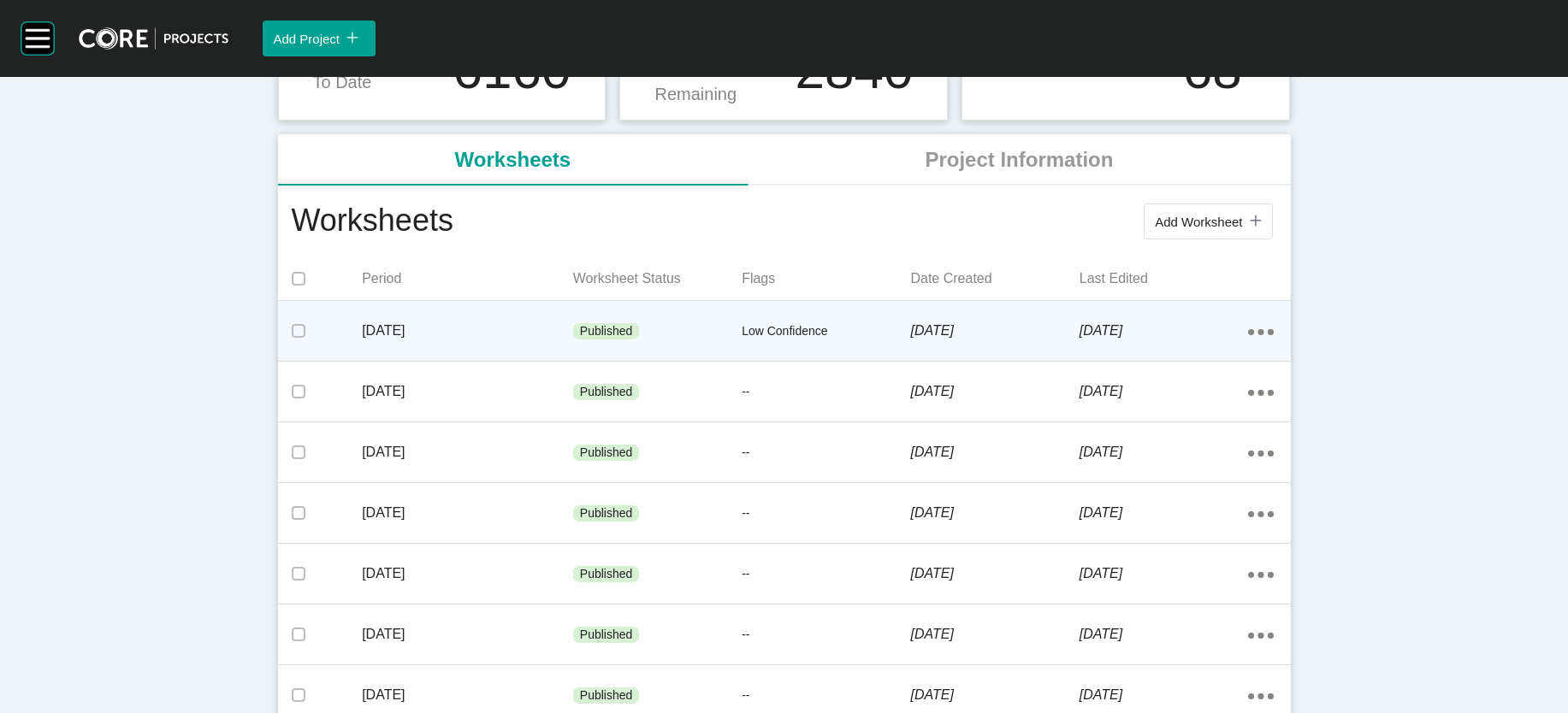
click at [573, 358] on div "Published" at bounding box center [657, 332] width 169 height 52
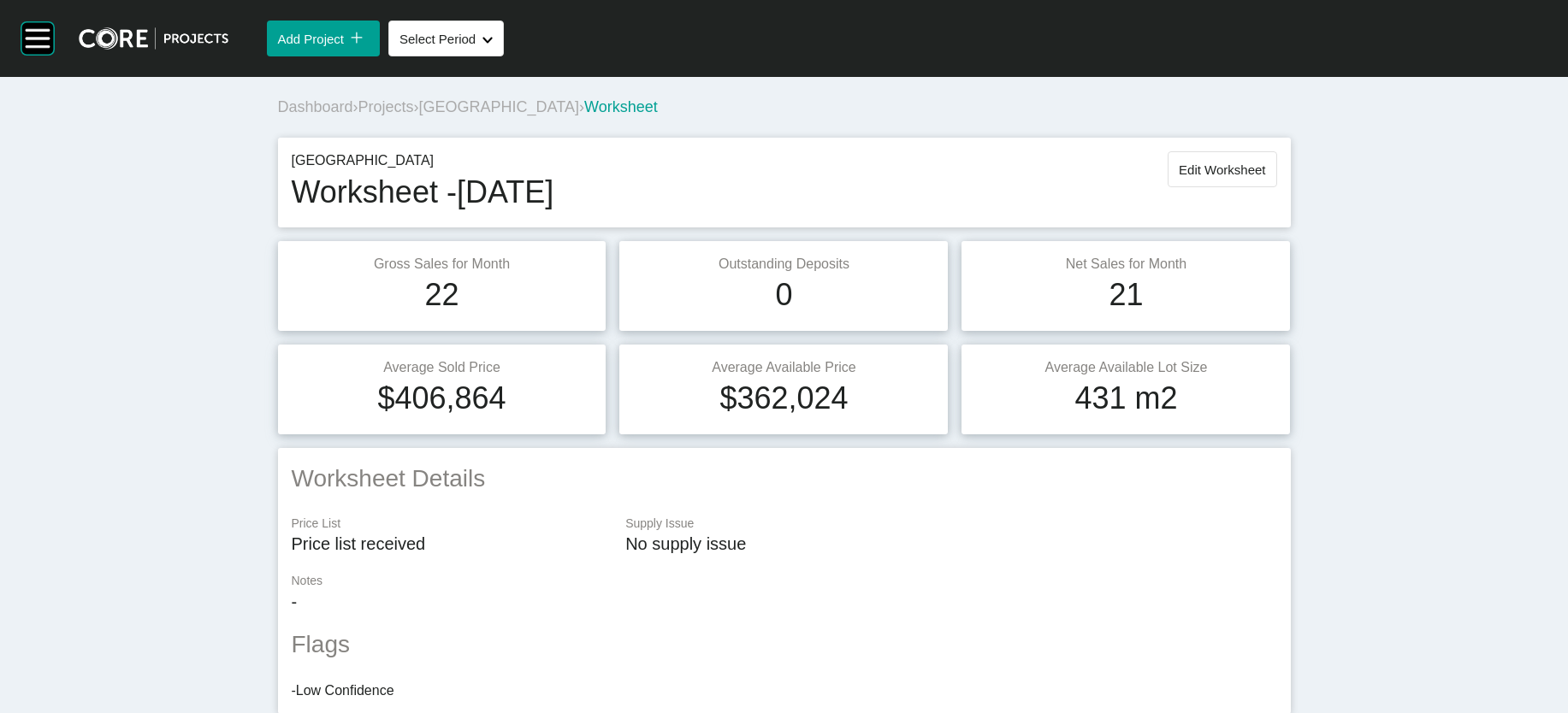
click at [358, 115] on span "Projects" at bounding box center [386, 107] width 56 height 17
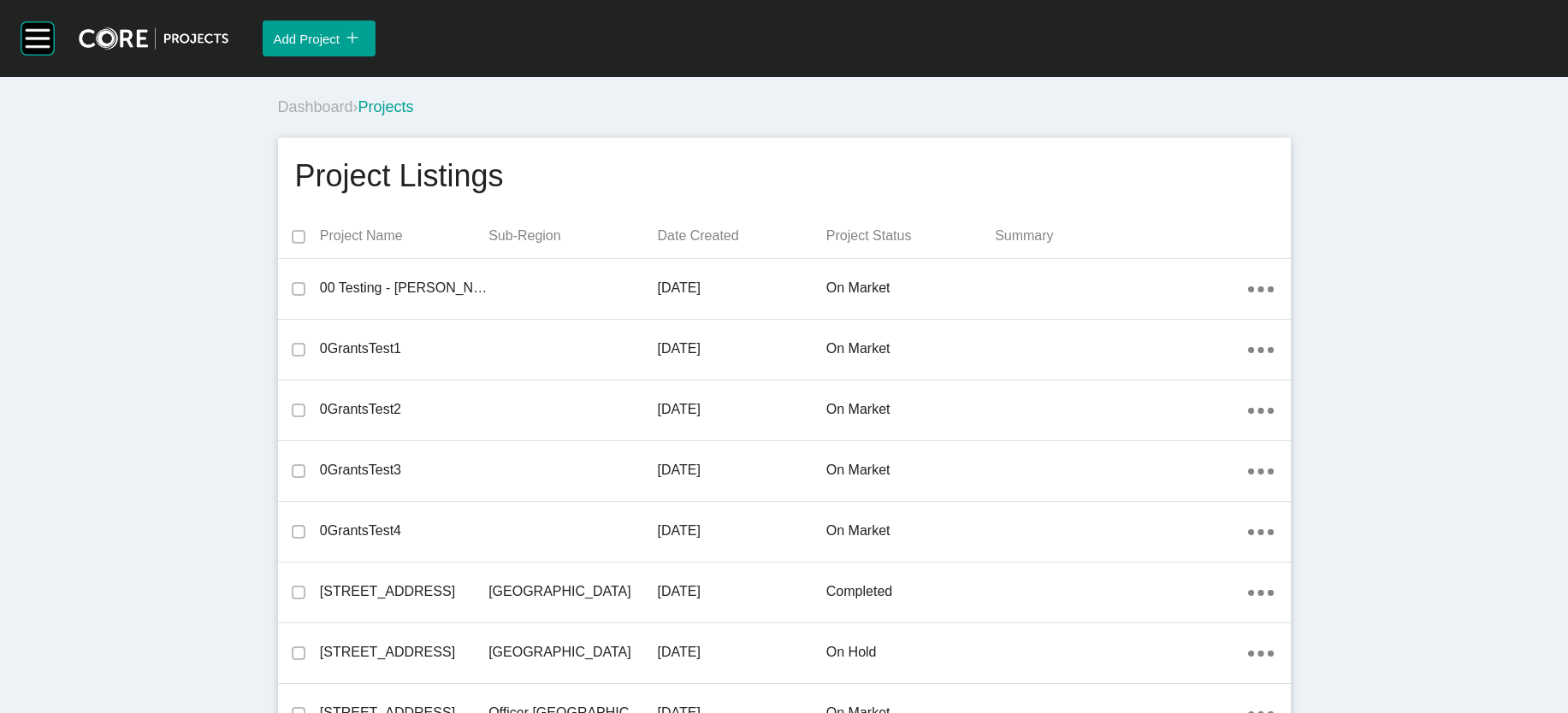
scroll to position [5977, 0]
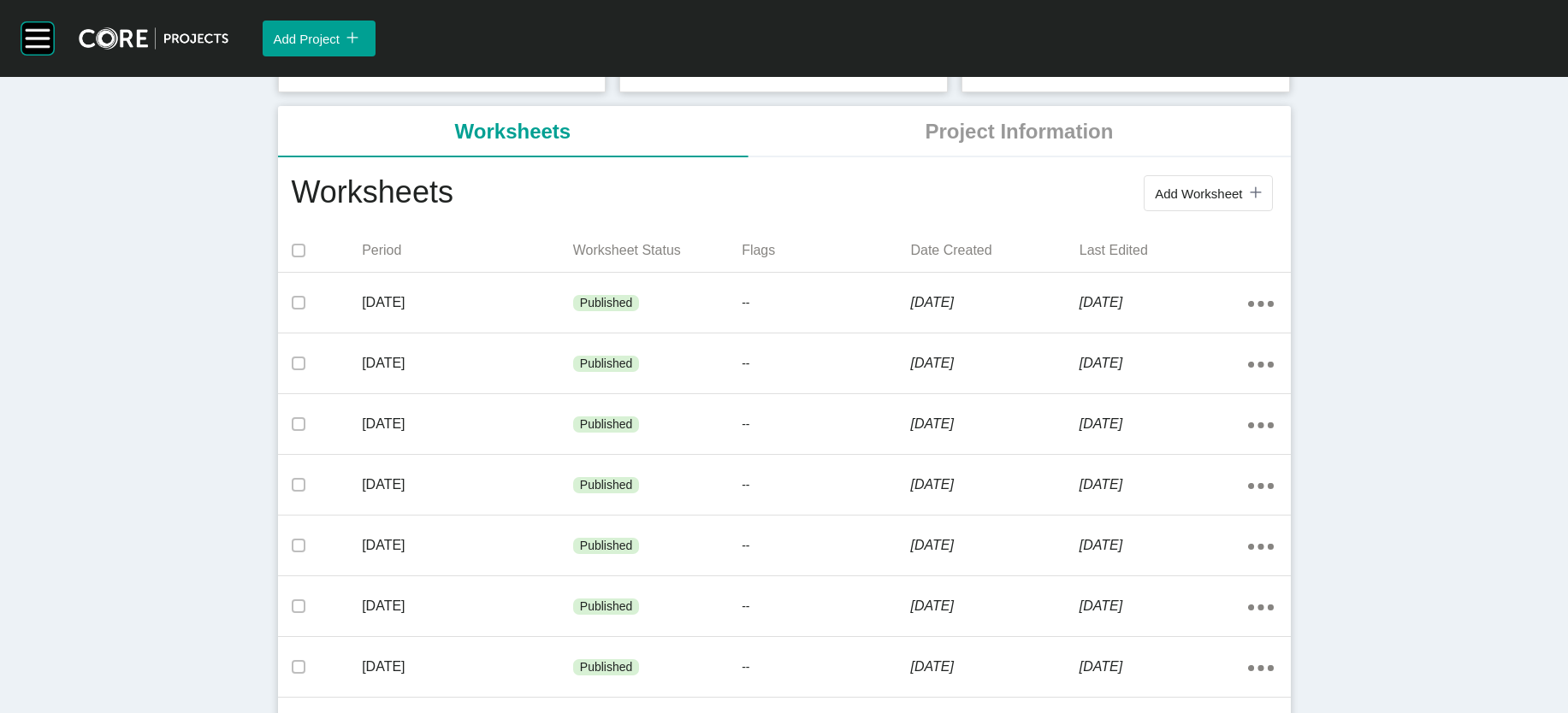
scroll to position [337, 0]
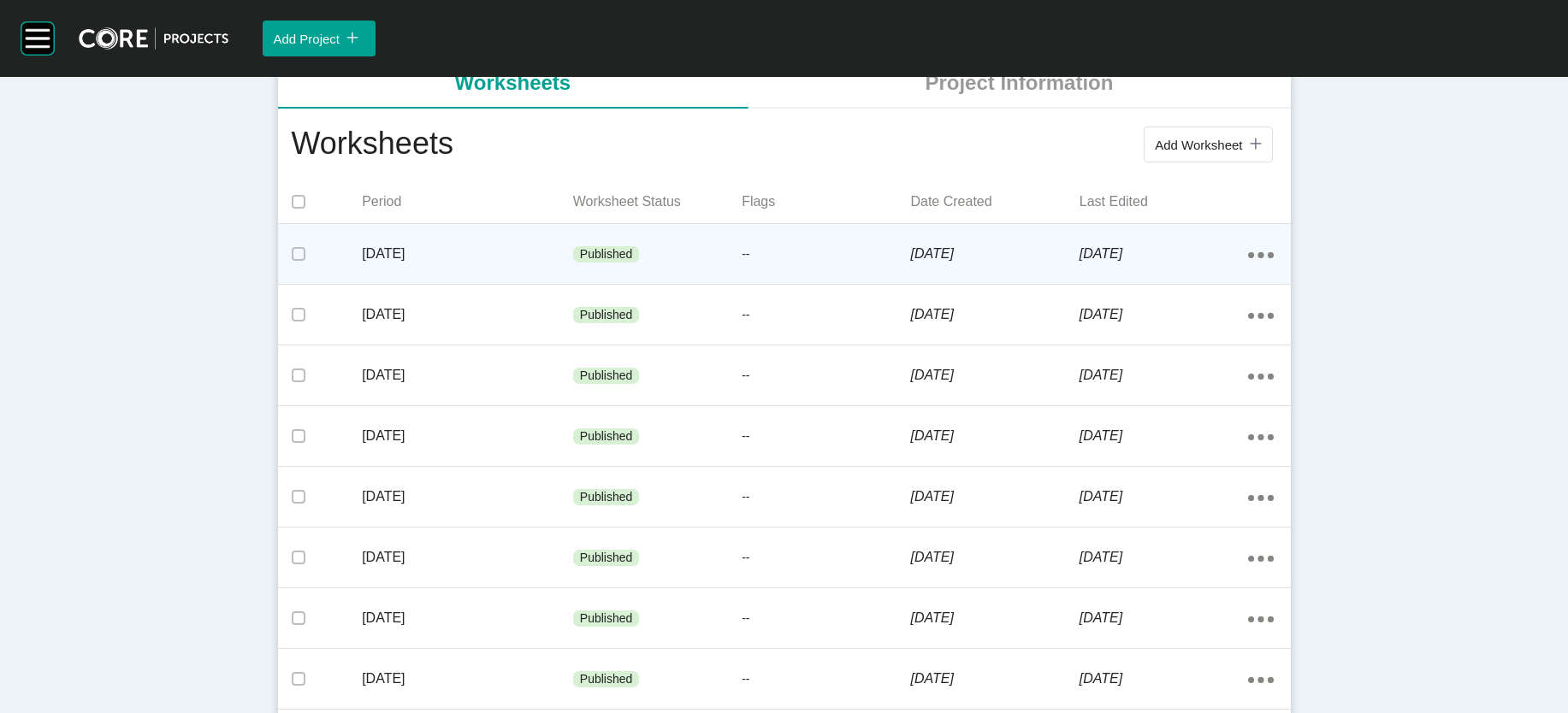
click at [361, 263] on p "[DATE]" at bounding box center [467, 254] width 212 height 19
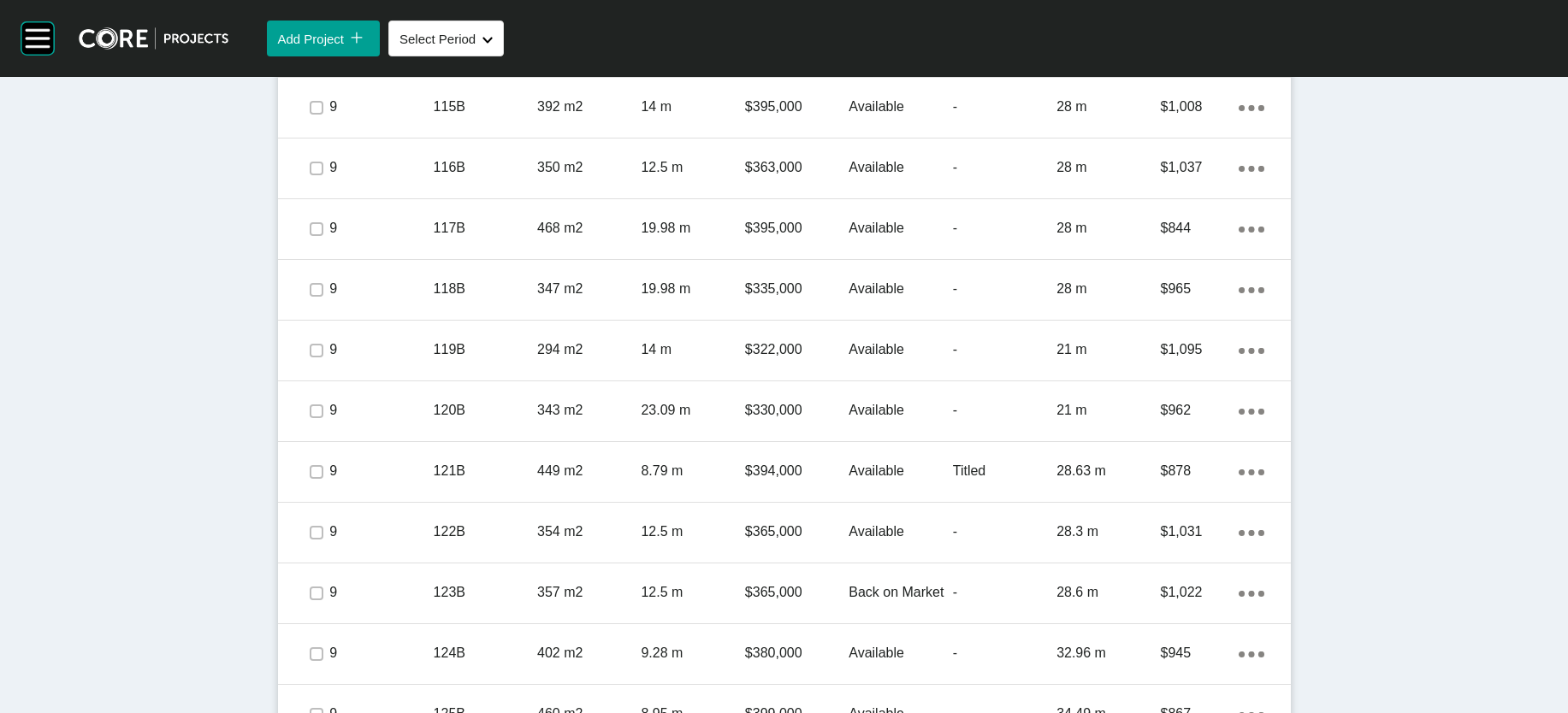
scroll to position [1693, 0]
